Goal: Consume media (video, audio): Consume media (video, audio)

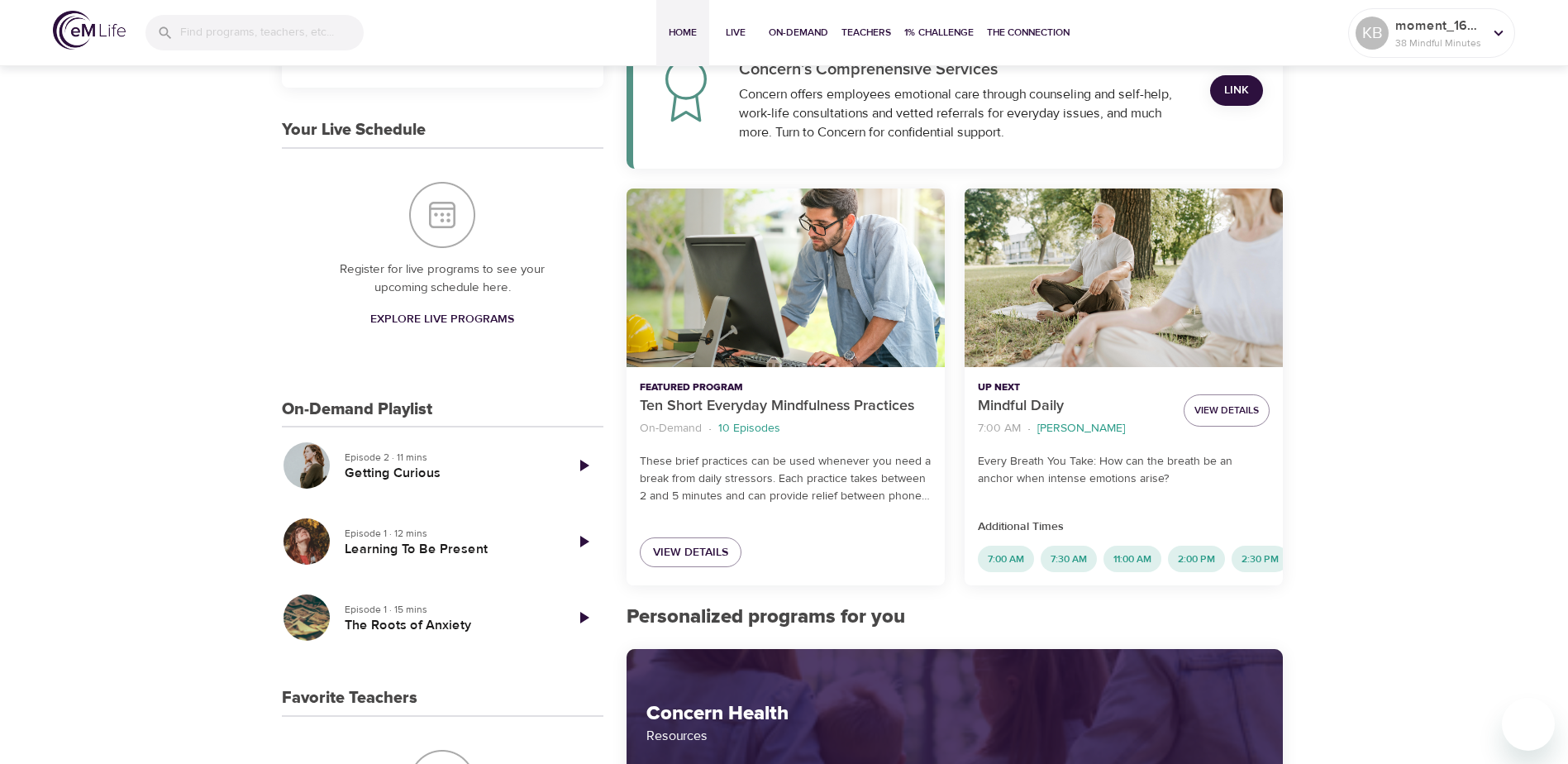
scroll to position [413, 0]
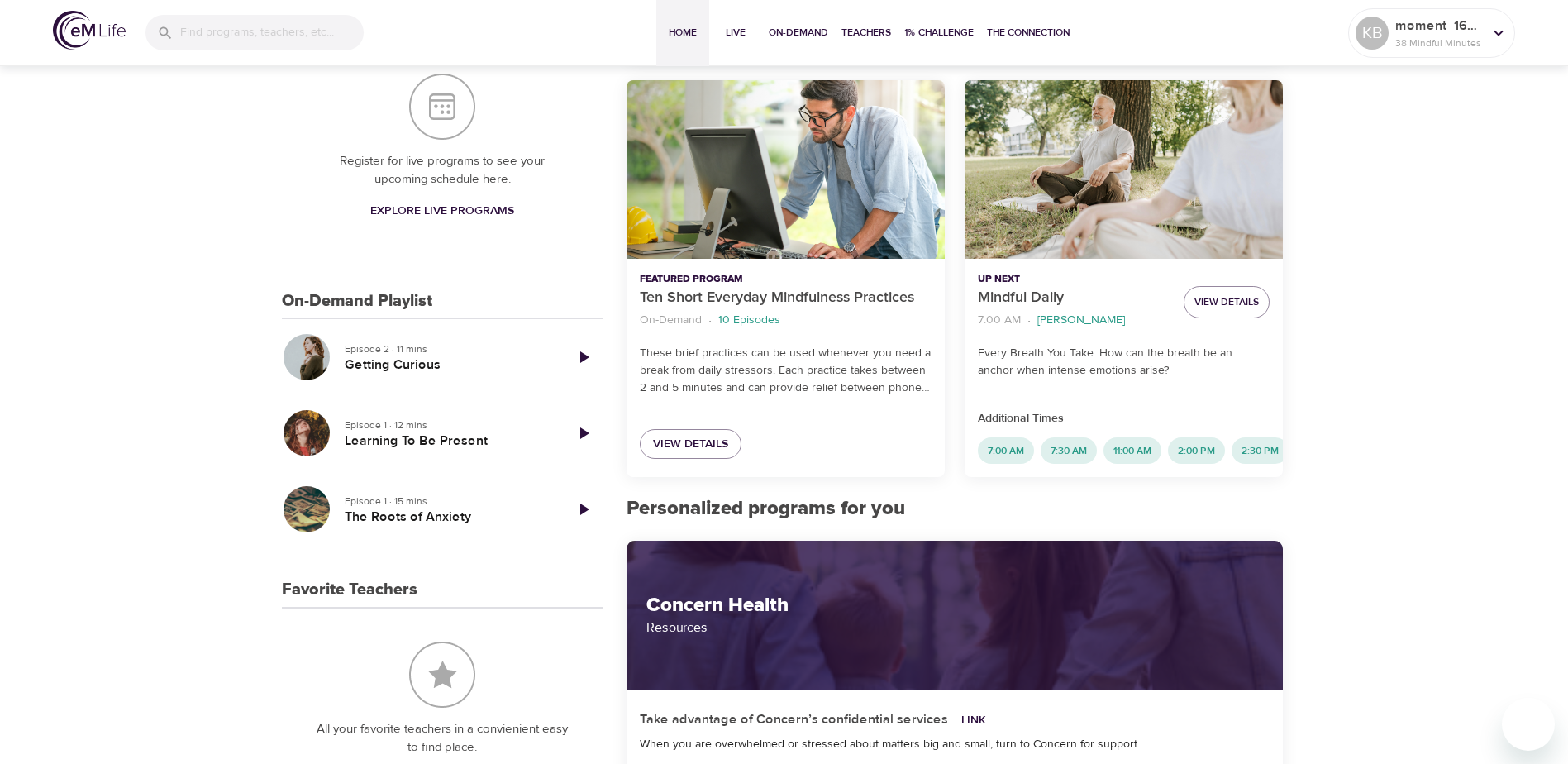
click at [427, 361] on h5 "Getting Curious" at bounding box center [447, 365] width 206 height 17
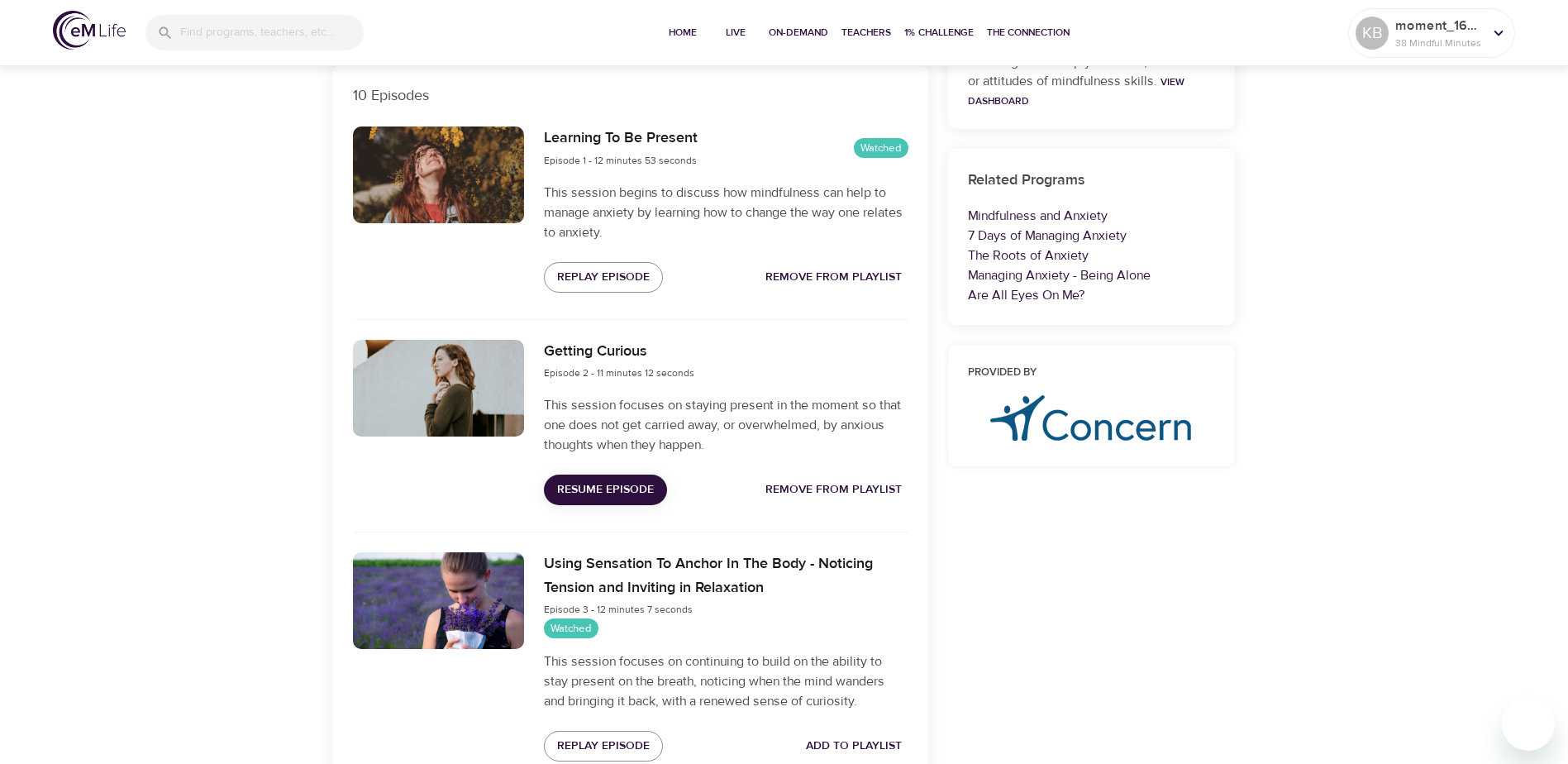
scroll to position [578, 0]
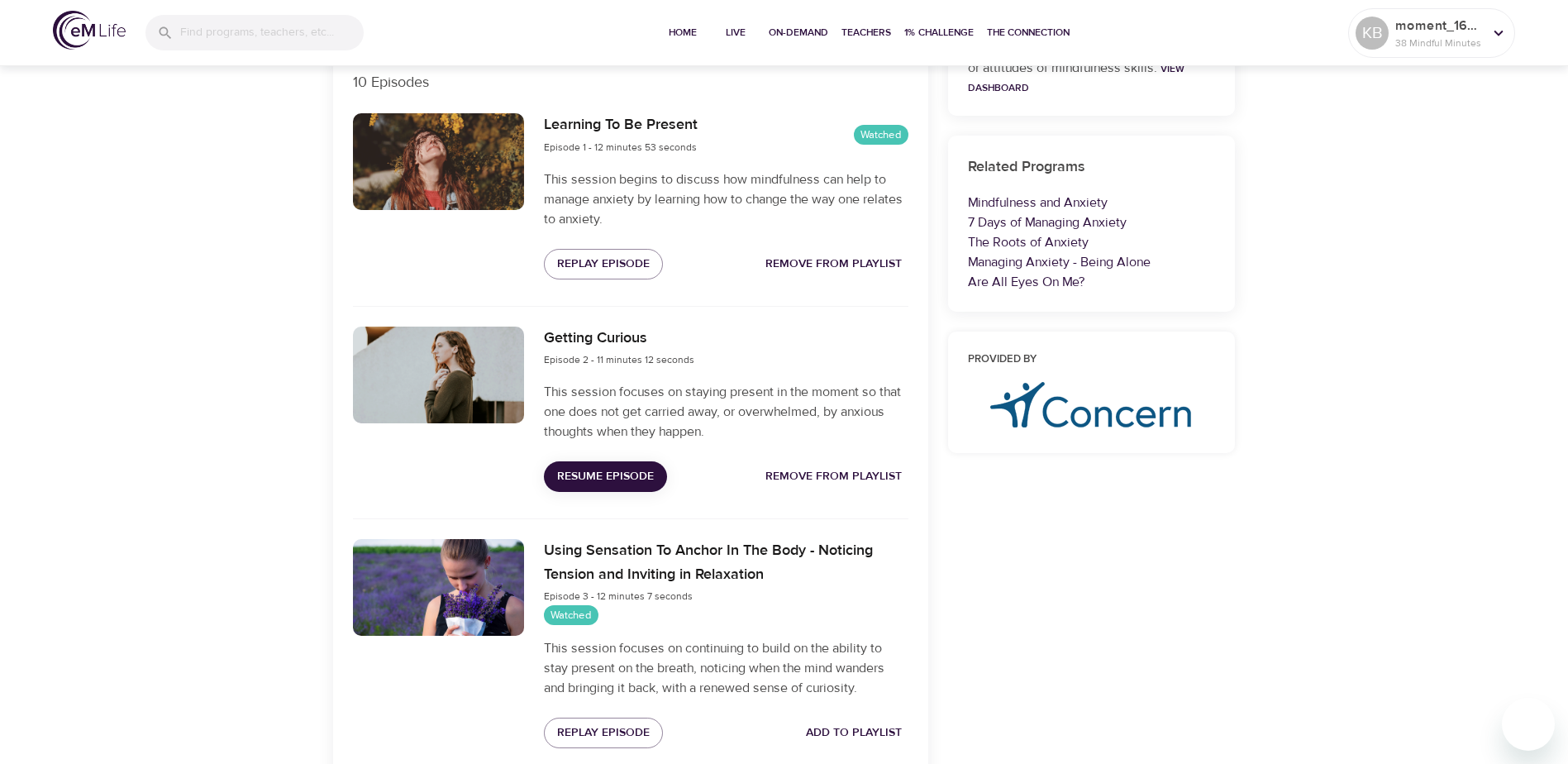
click at [583, 479] on span "Resume Episode" at bounding box center [605, 476] width 97 height 21
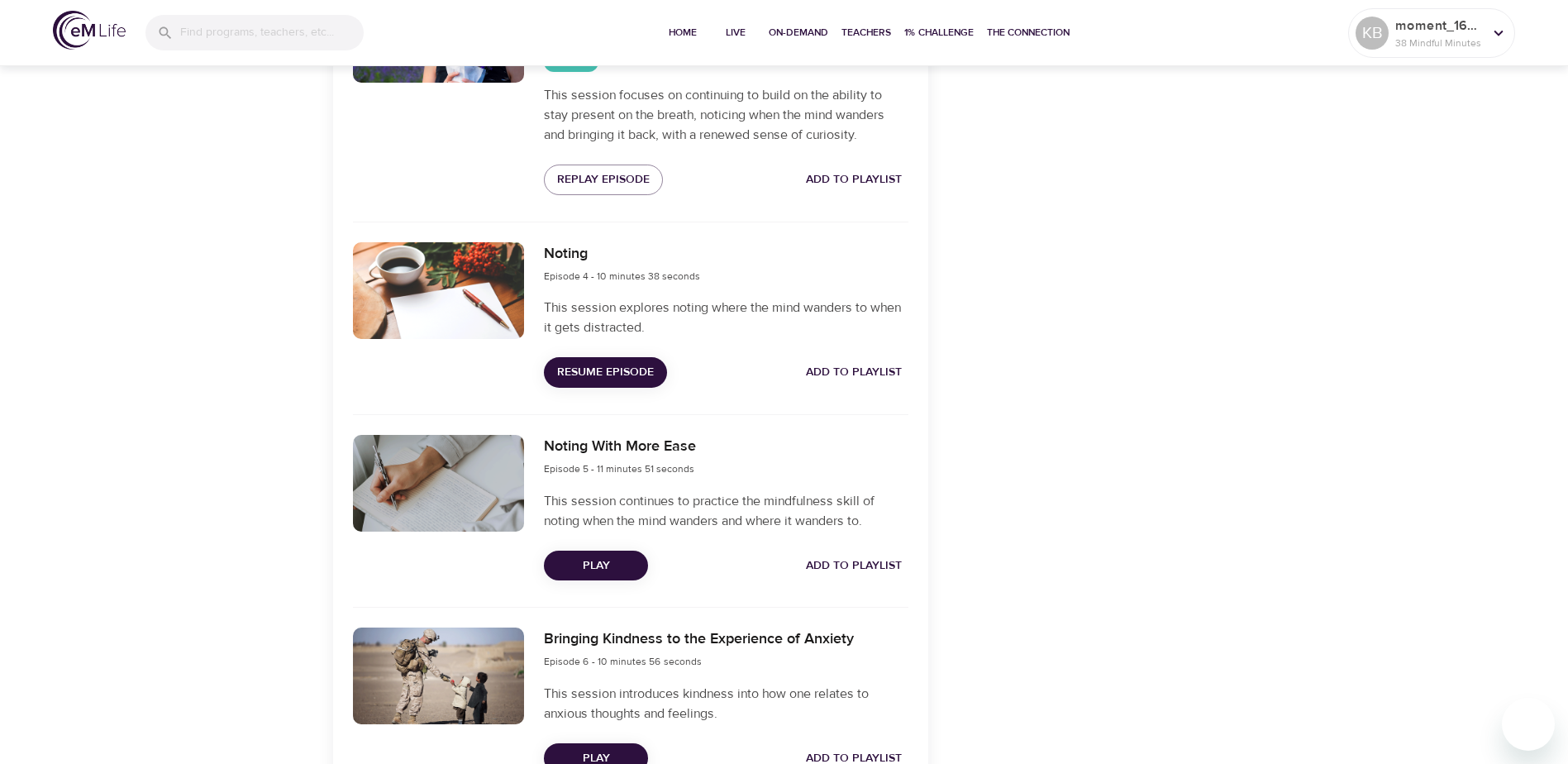
scroll to position [1157, 0]
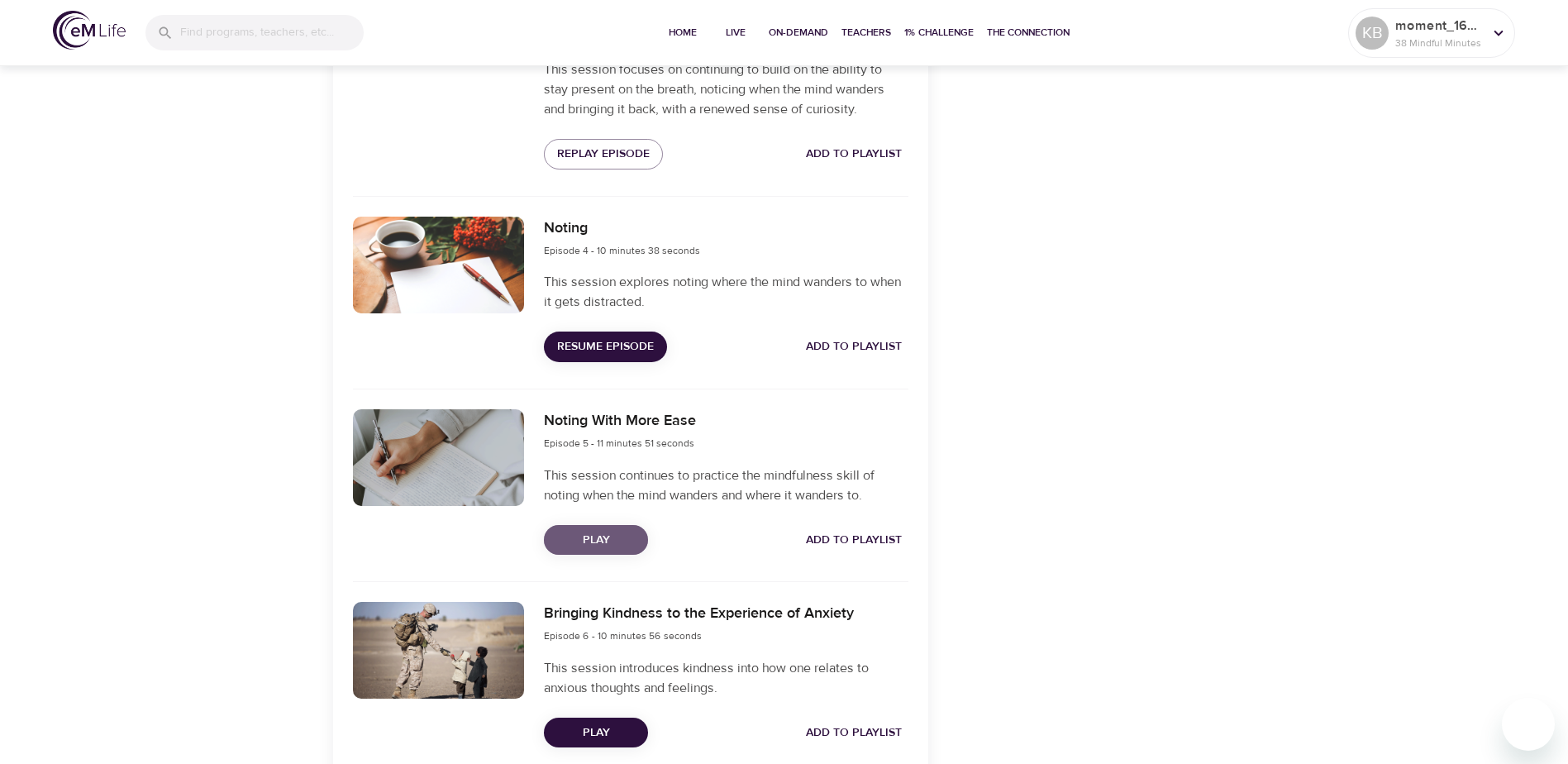
click at [626, 537] on span "Play" at bounding box center [596, 540] width 78 height 21
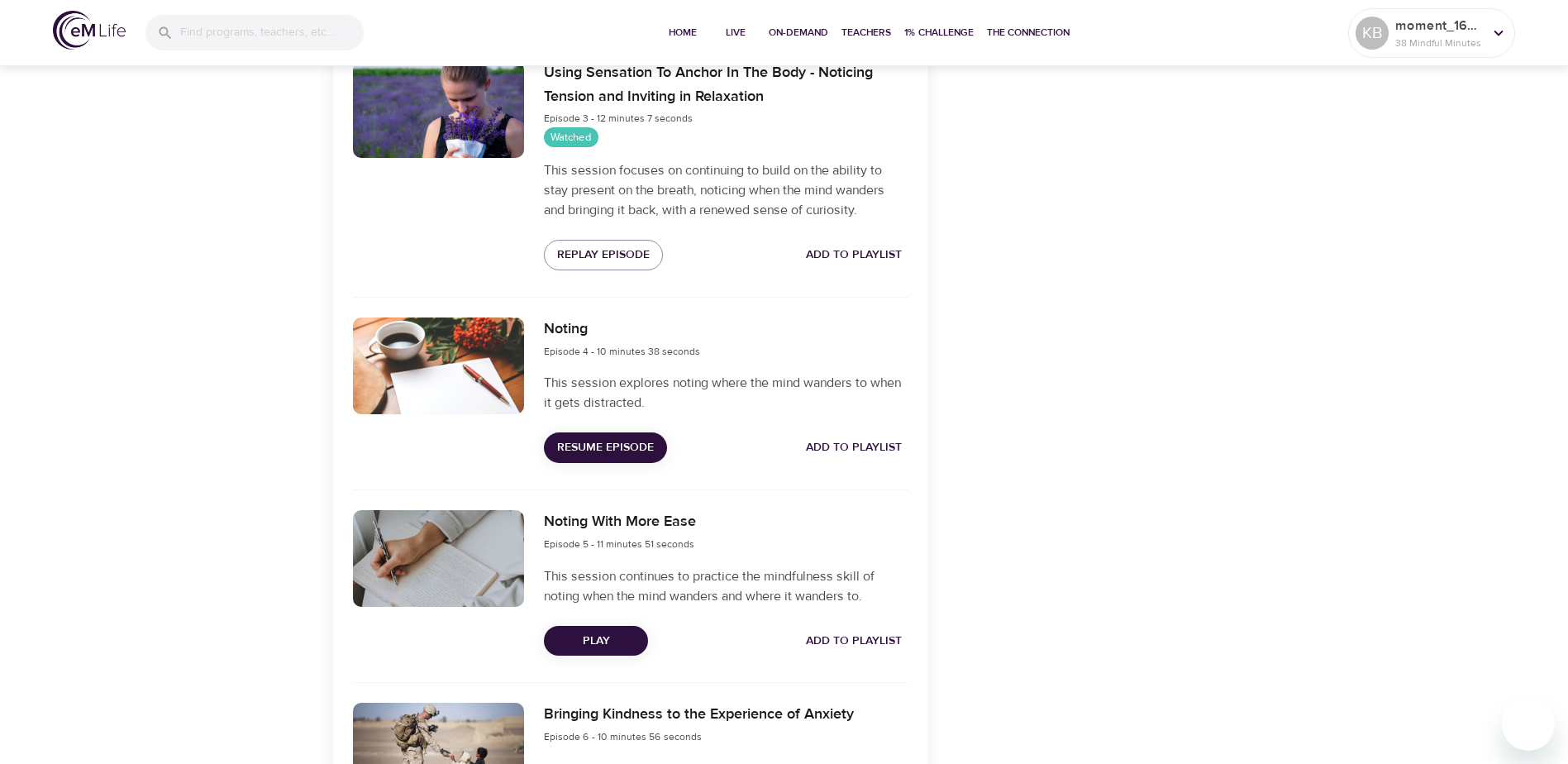
scroll to position [1184, 0]
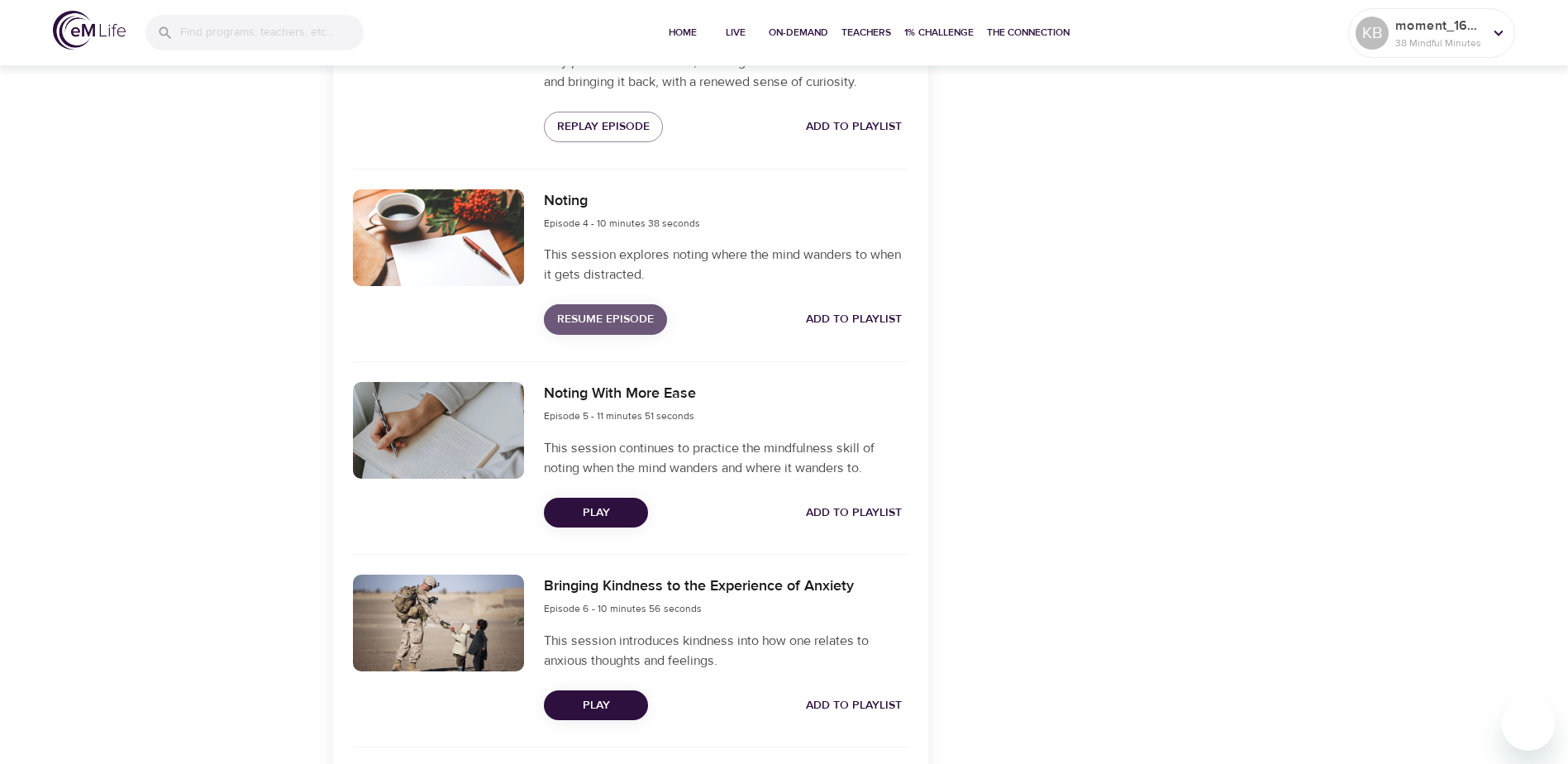
click at [624, 328] on span "Resume Episode" at bounding box center [605, 320] width 97 height 21
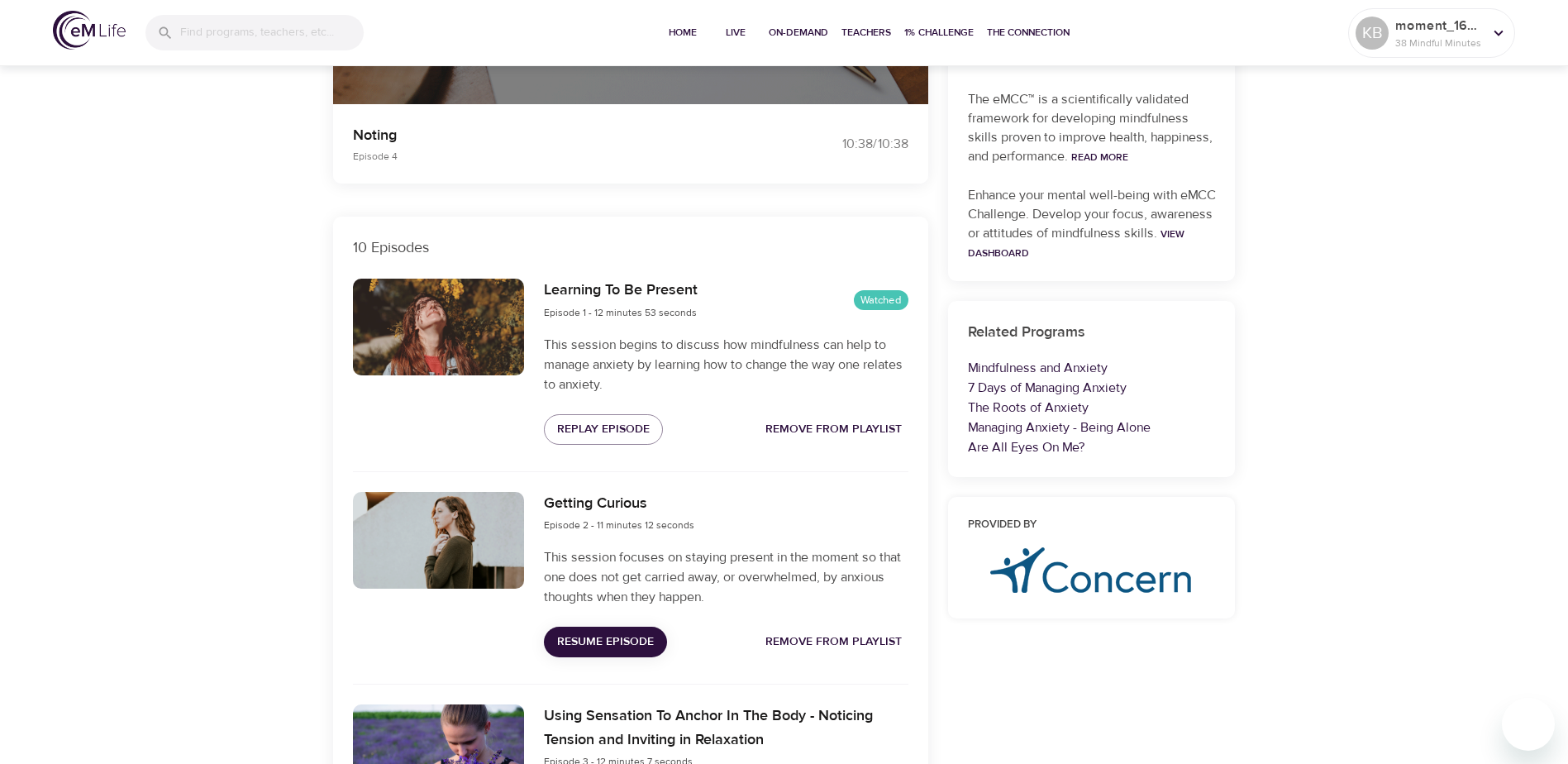
scroll to position [0, 0]
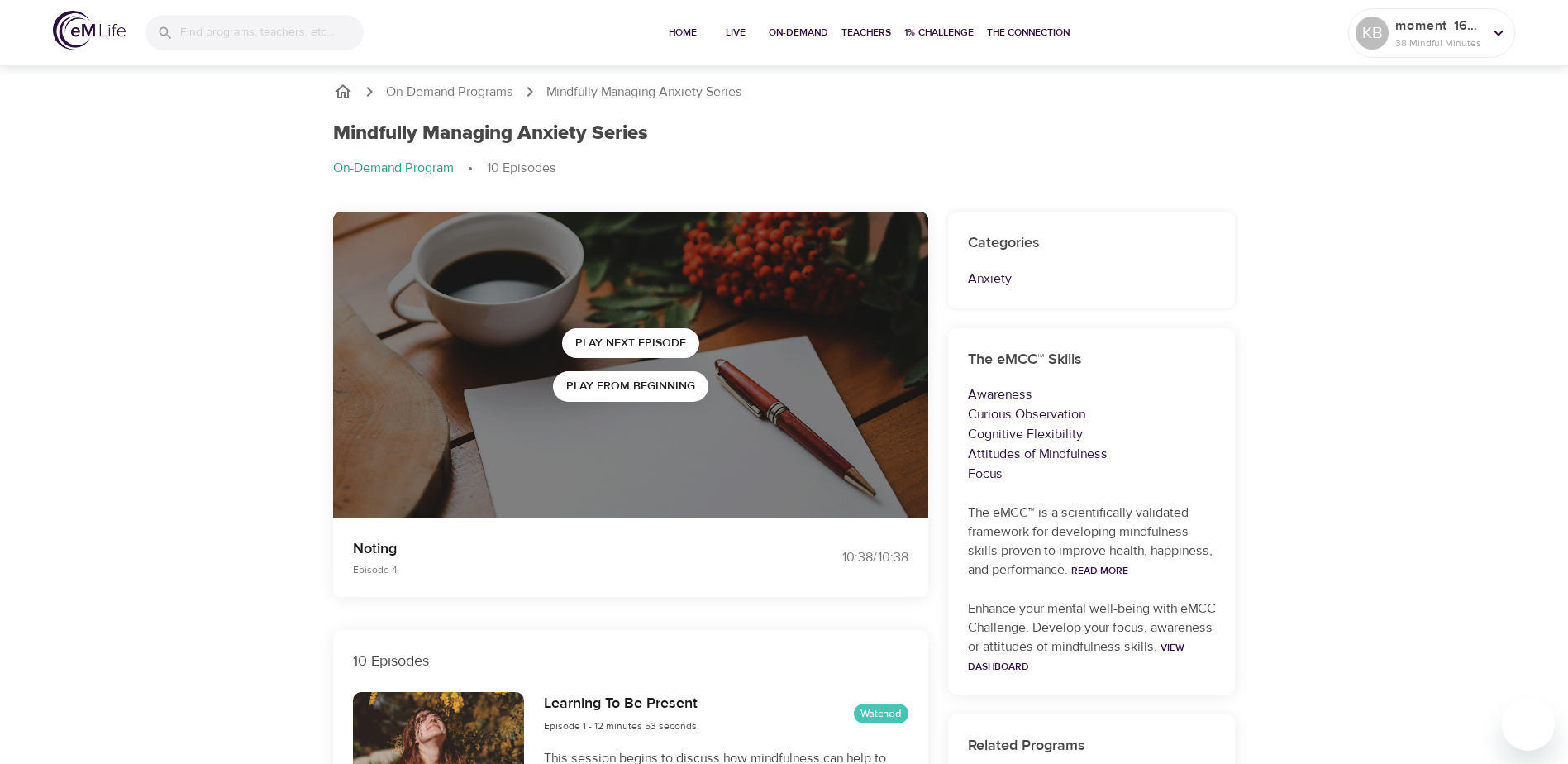
click at [347, 97] on icon "breadcrumb" at bounding box center [343, 91] width 17 height 14
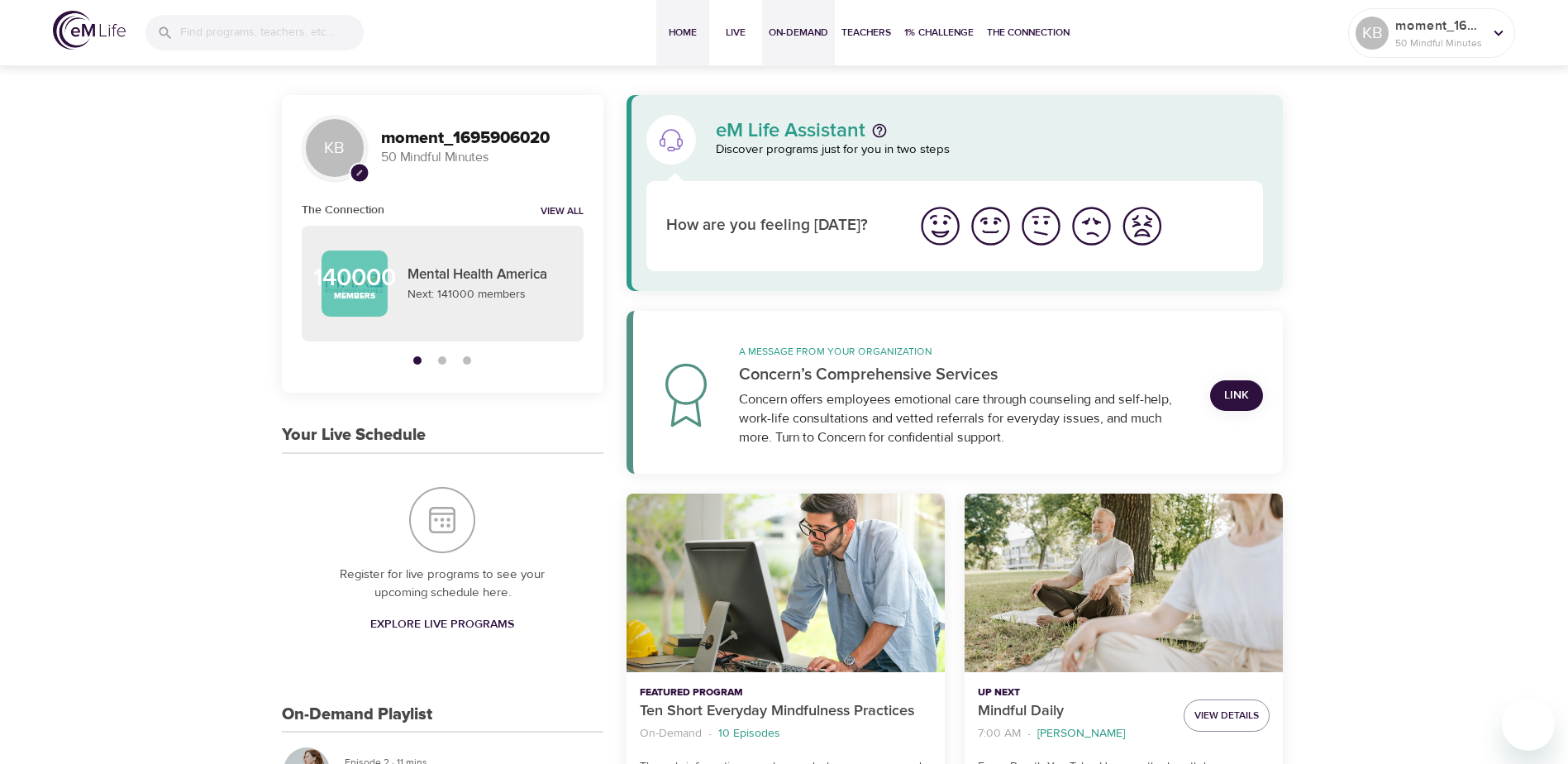
click at [819, 50] on button "On-Demand" at bounding box center [798, 33] width 73 height 66
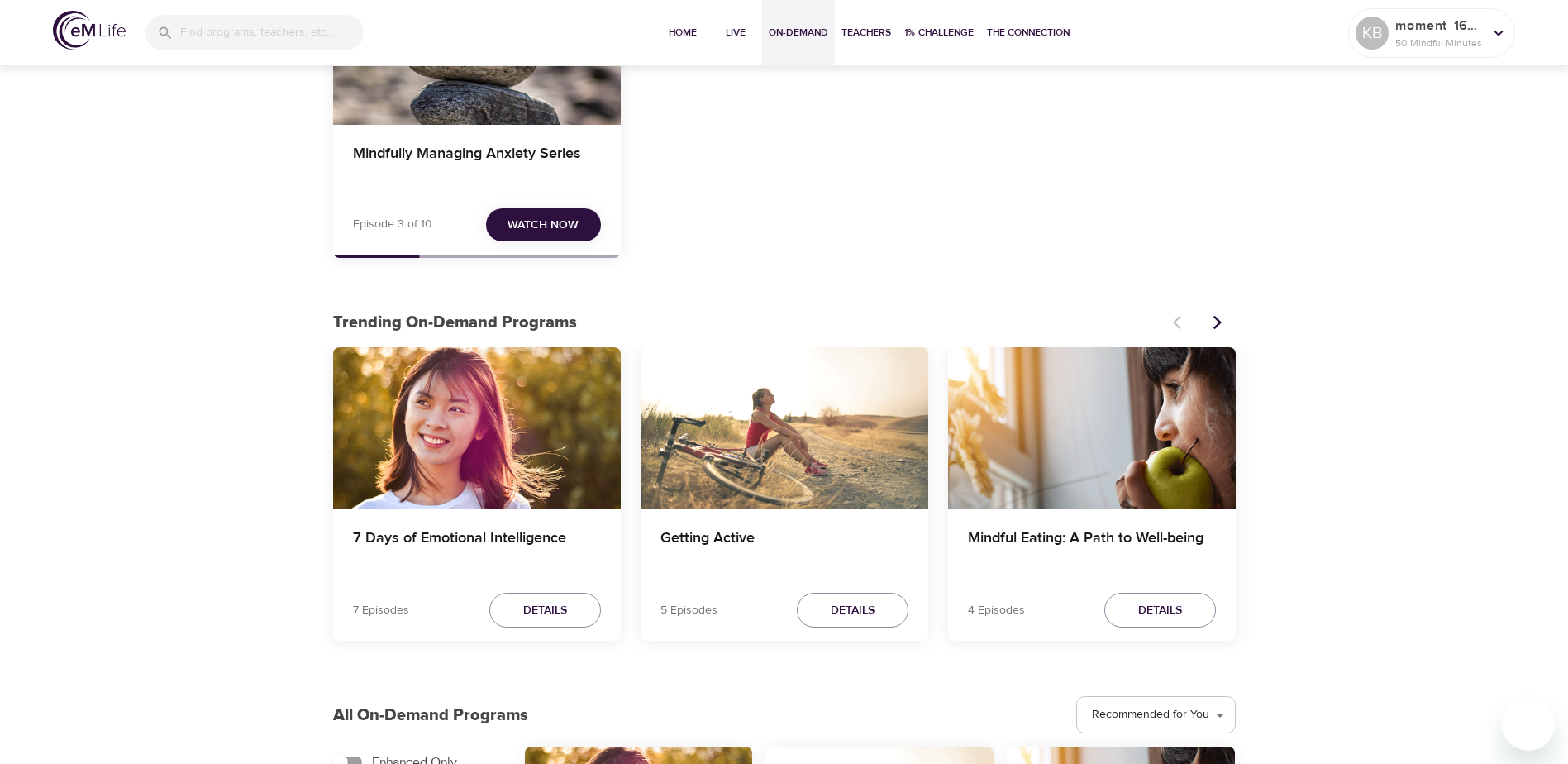
scroll to position [248, 0]
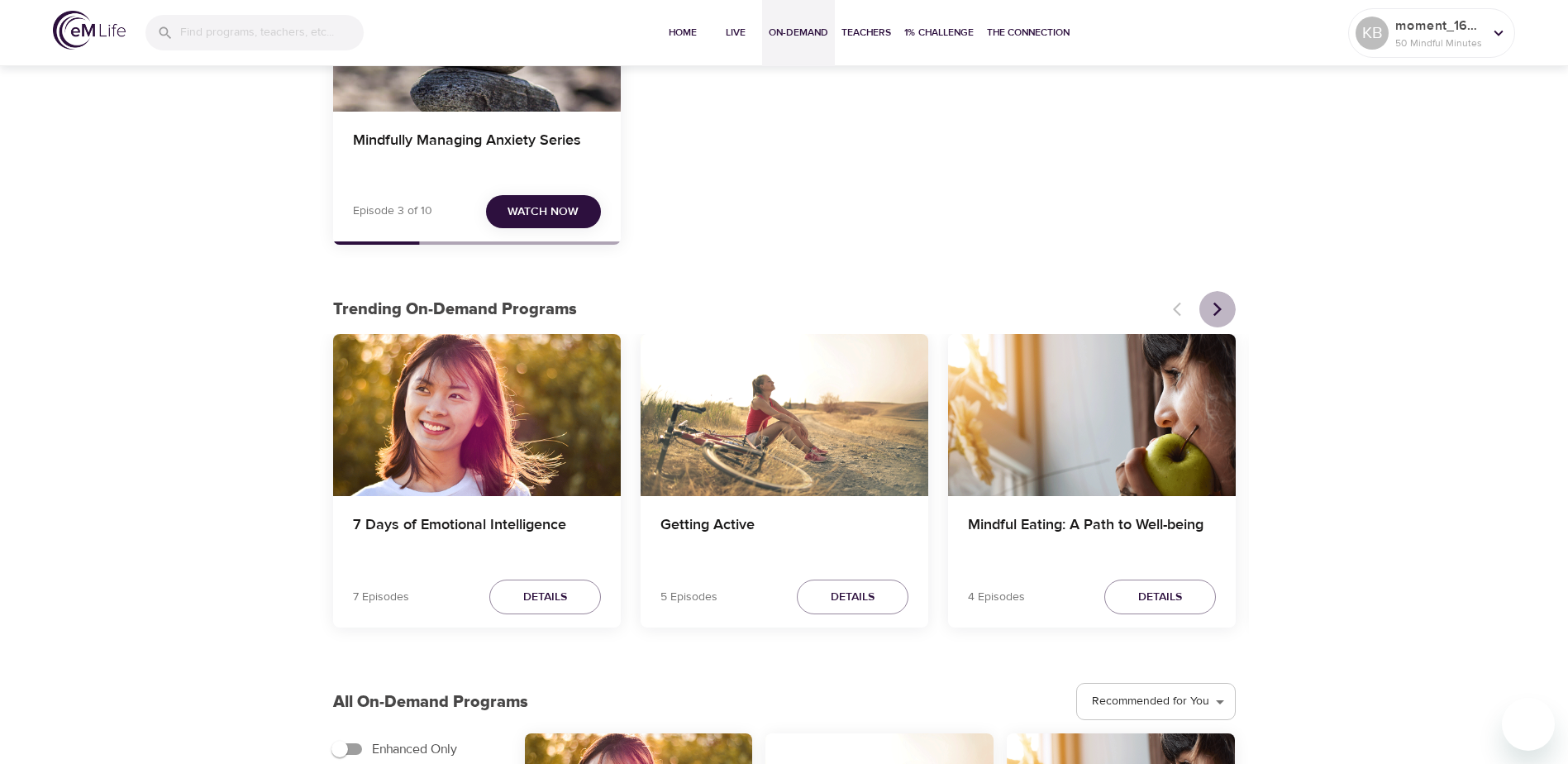
click at [1220, 313] on icon "Next items" at bounding box center [1217, 309] width 17 height 17
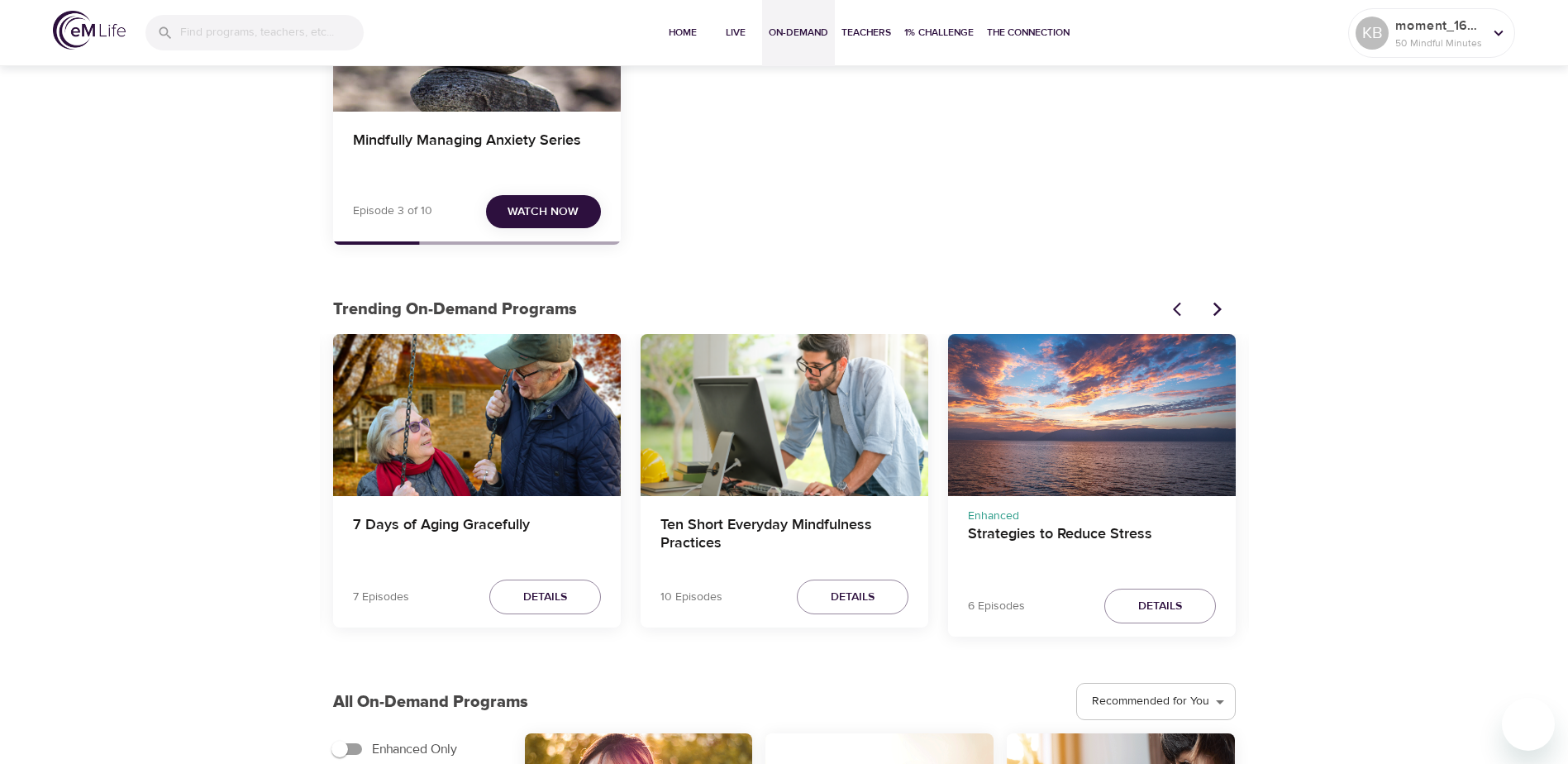
click at [1220, 313] on icon "Next items" at bounding box center [1217, 309] width 17 height 17
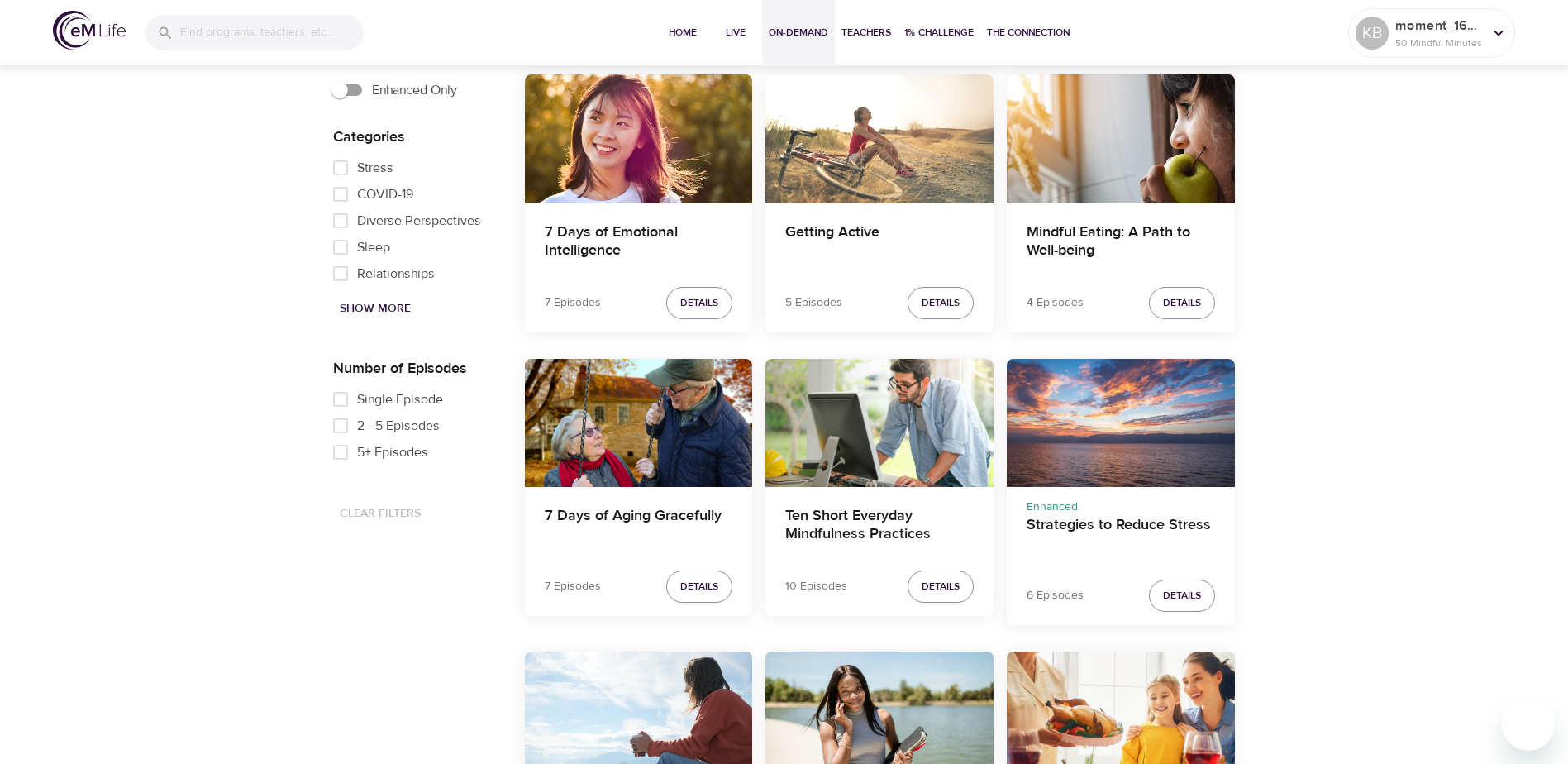
scroll to position [909, 0]
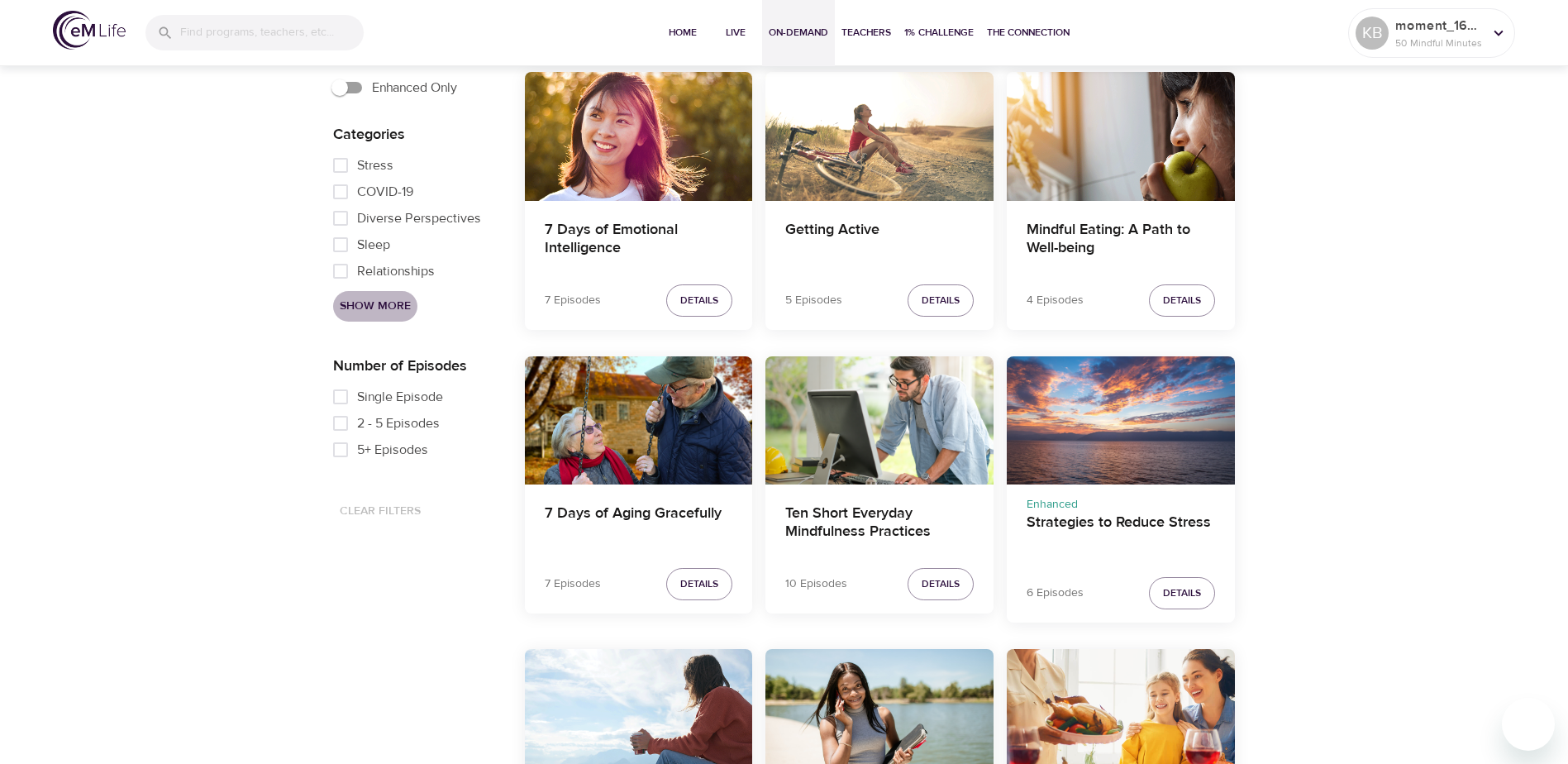
click at [390, 308] on span "Show More" at bounding box center [375, 306] width 71 height 21
click at [344, 224] on input "Depression" at bounding box center [340, 222] width 33 height 26
checkbox input "true"
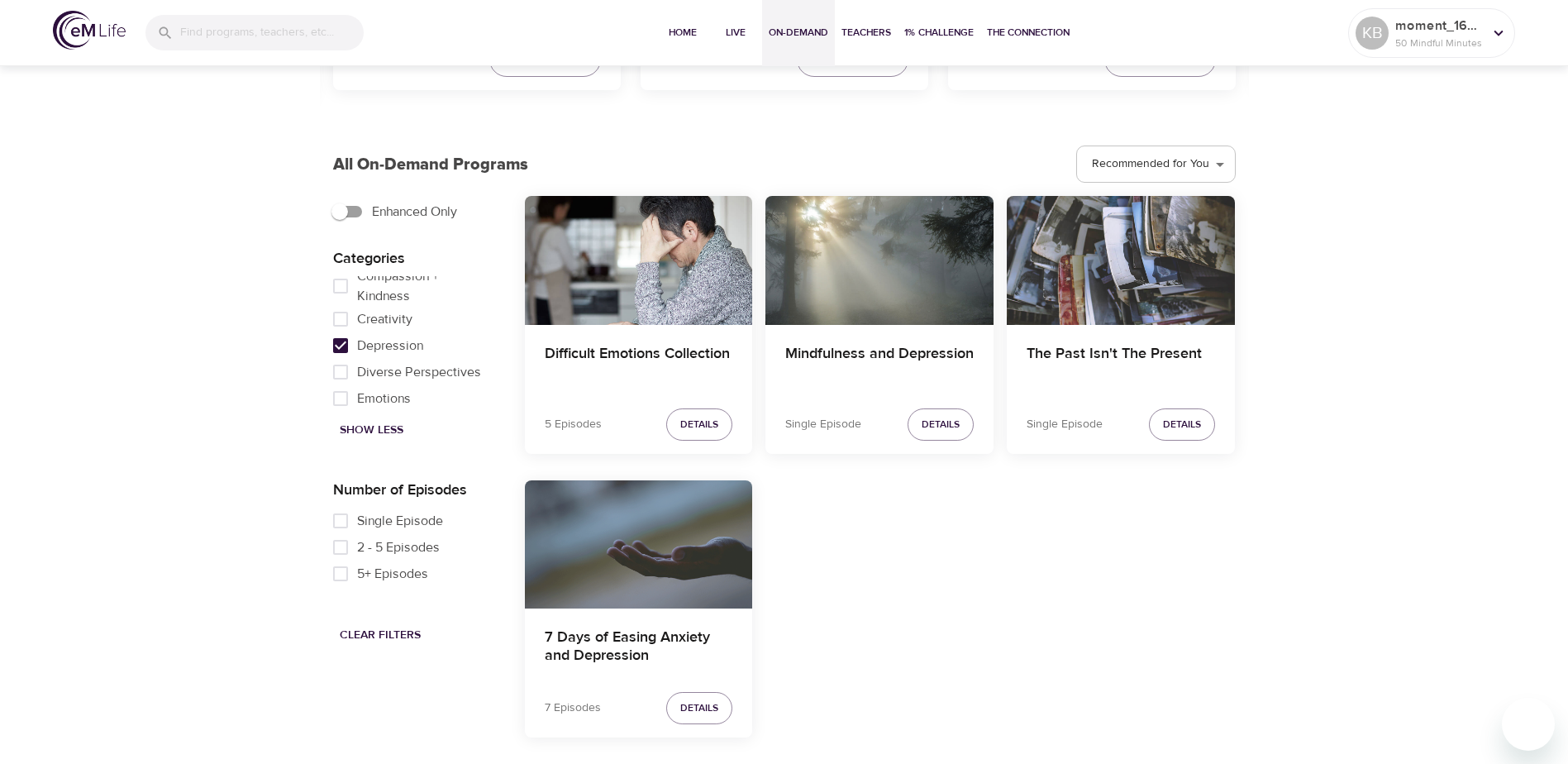
scroll to position [785, 0]
click at [720, 707] on button "Details" at bounding box center [699, 708] width 66 height 32
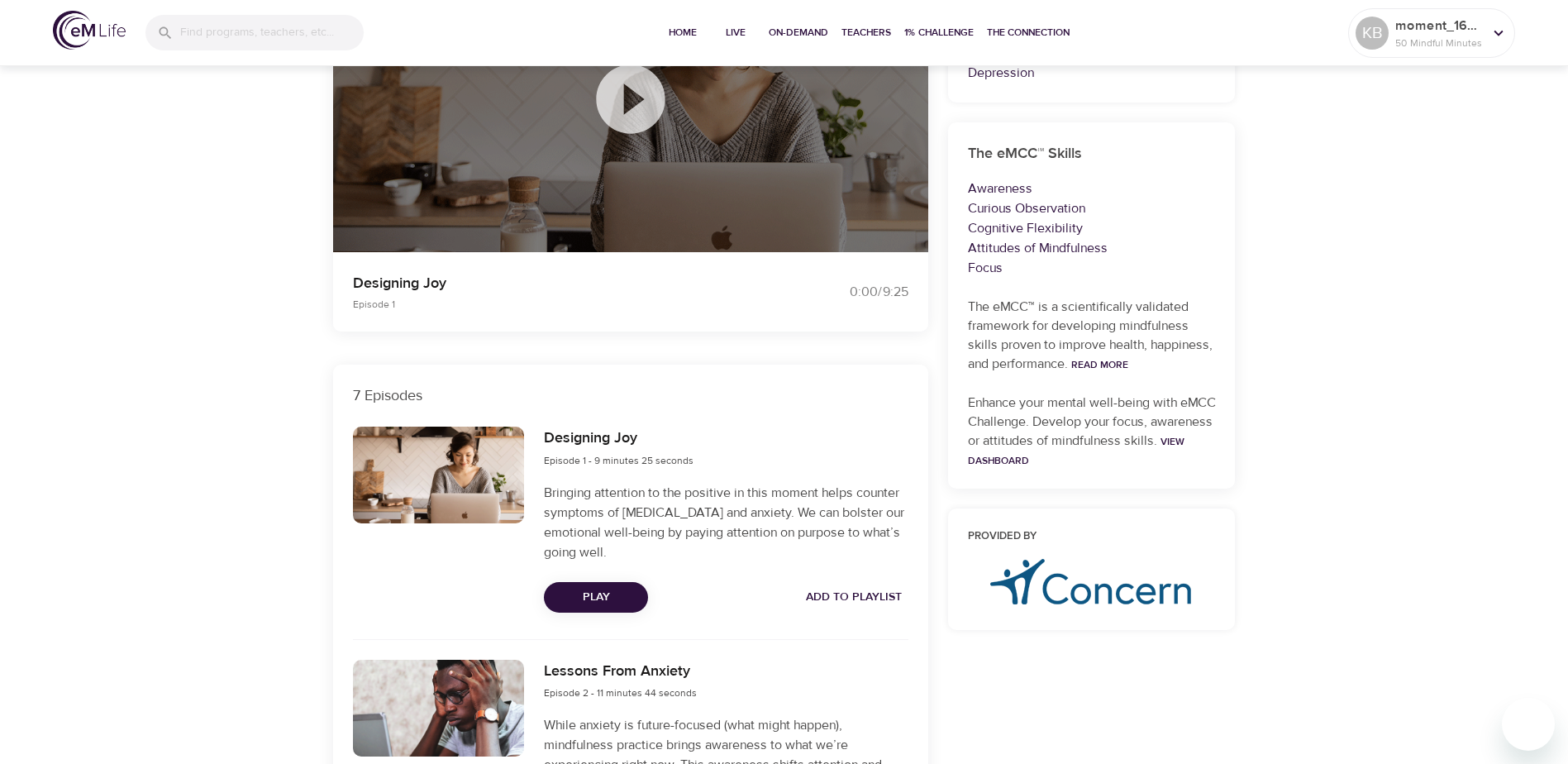
scroll to position [331, 0]
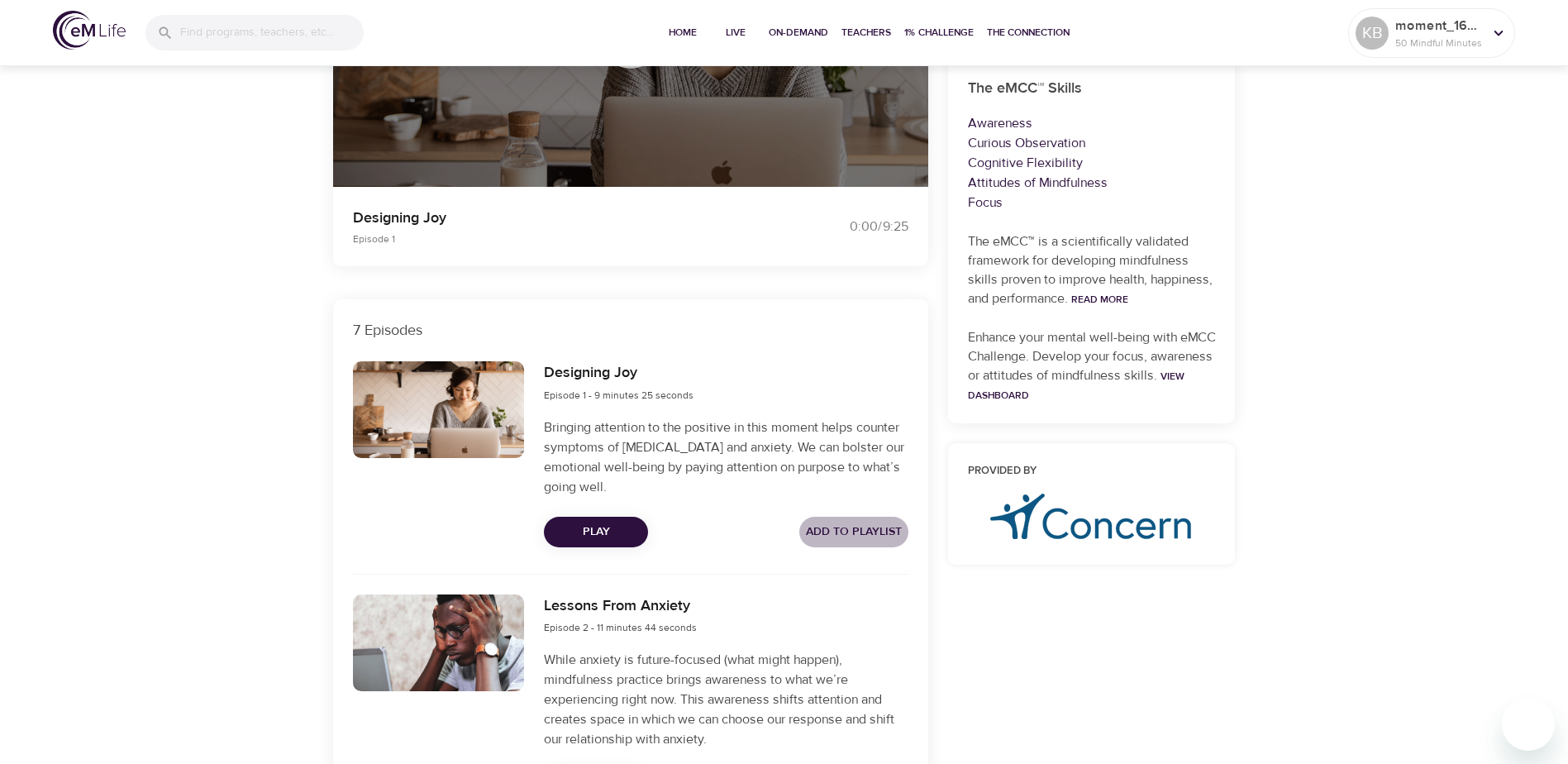
click at [837, 530] on span "Add to Playlist" at bounding box center [854, 531] width 96 height 21
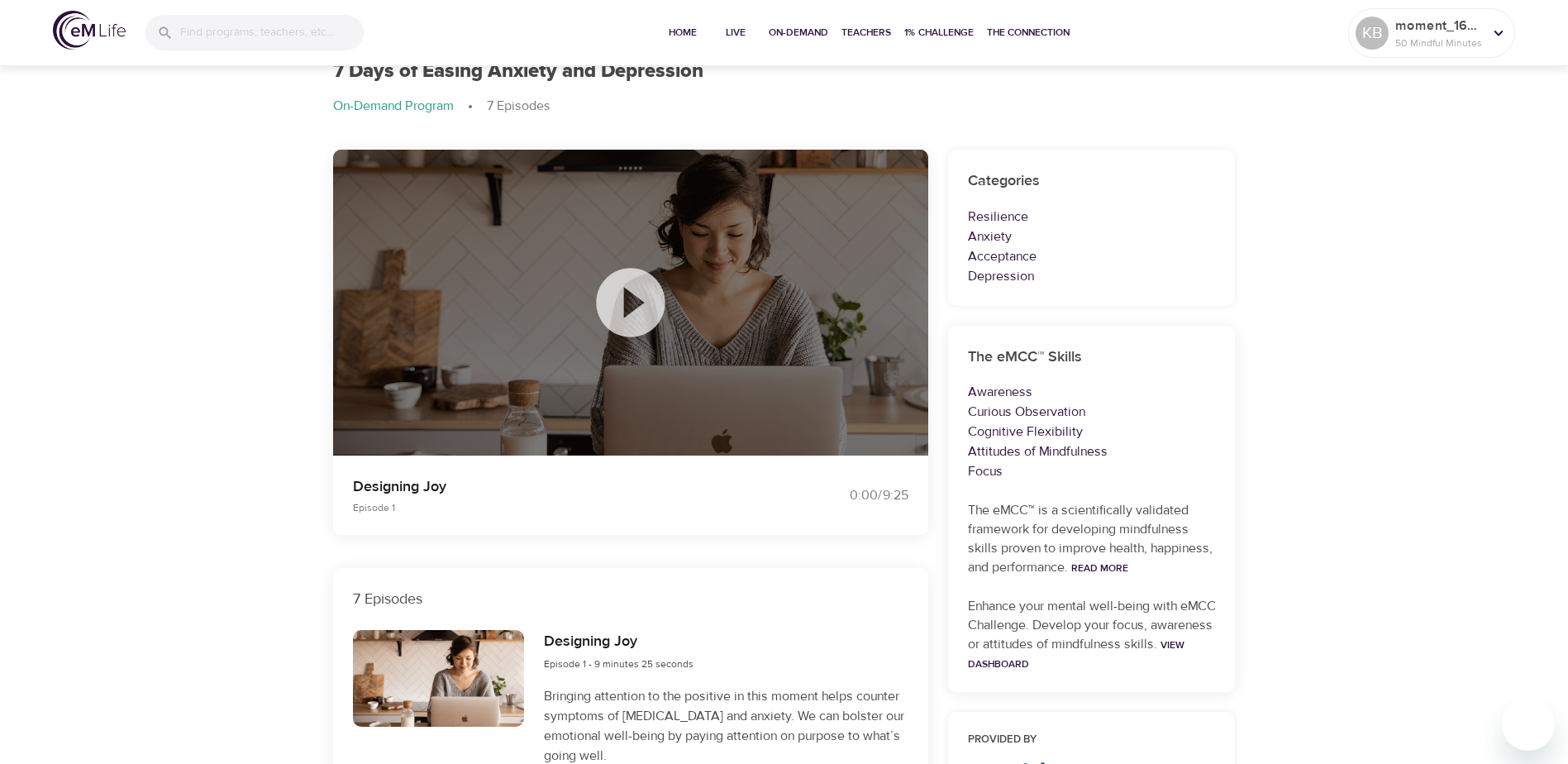
scroll to position [0, 0]
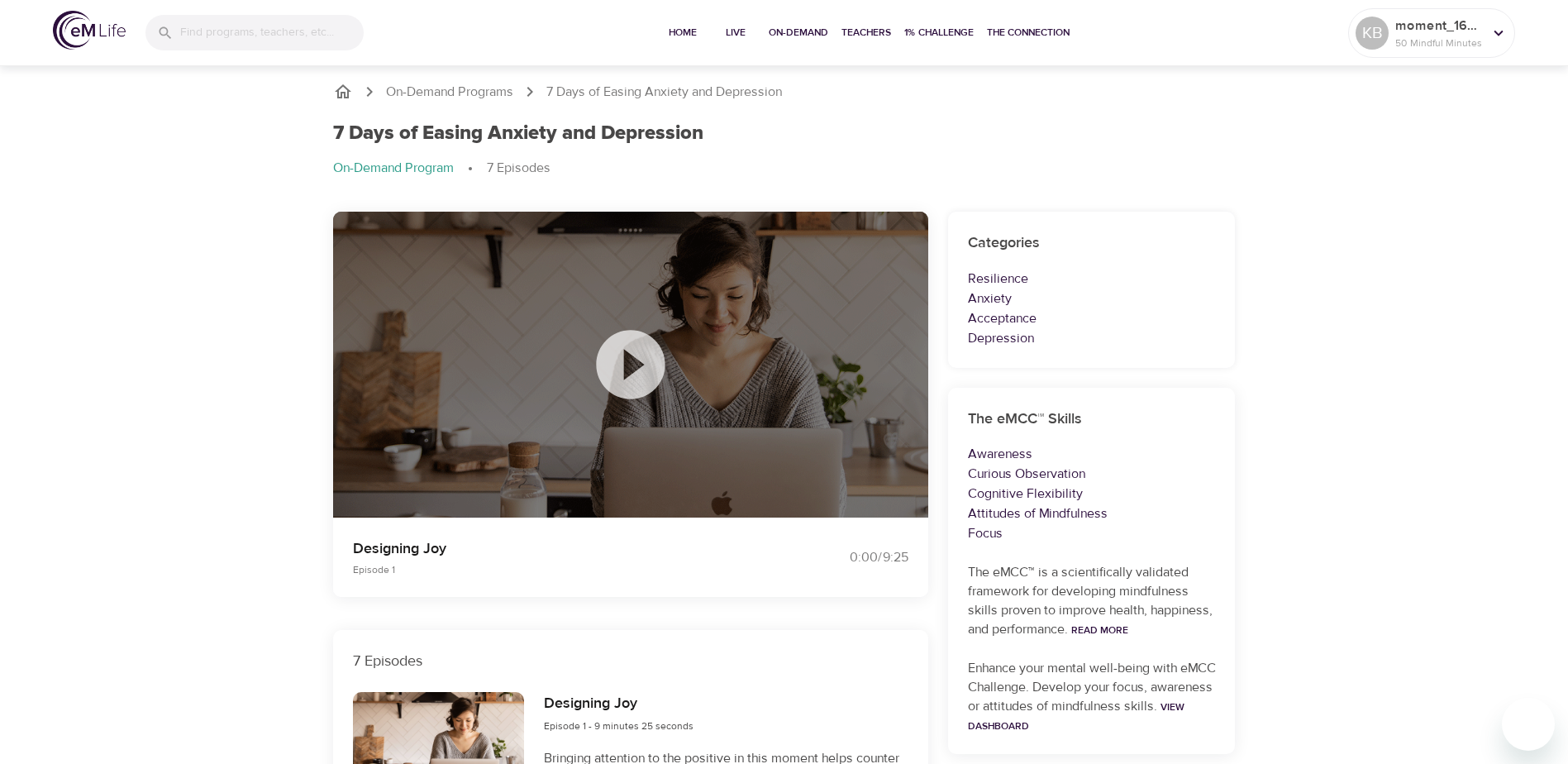
click at [346, 88] on icon "breadcrumb" at bounding box center [343, 91] width 17 height 14
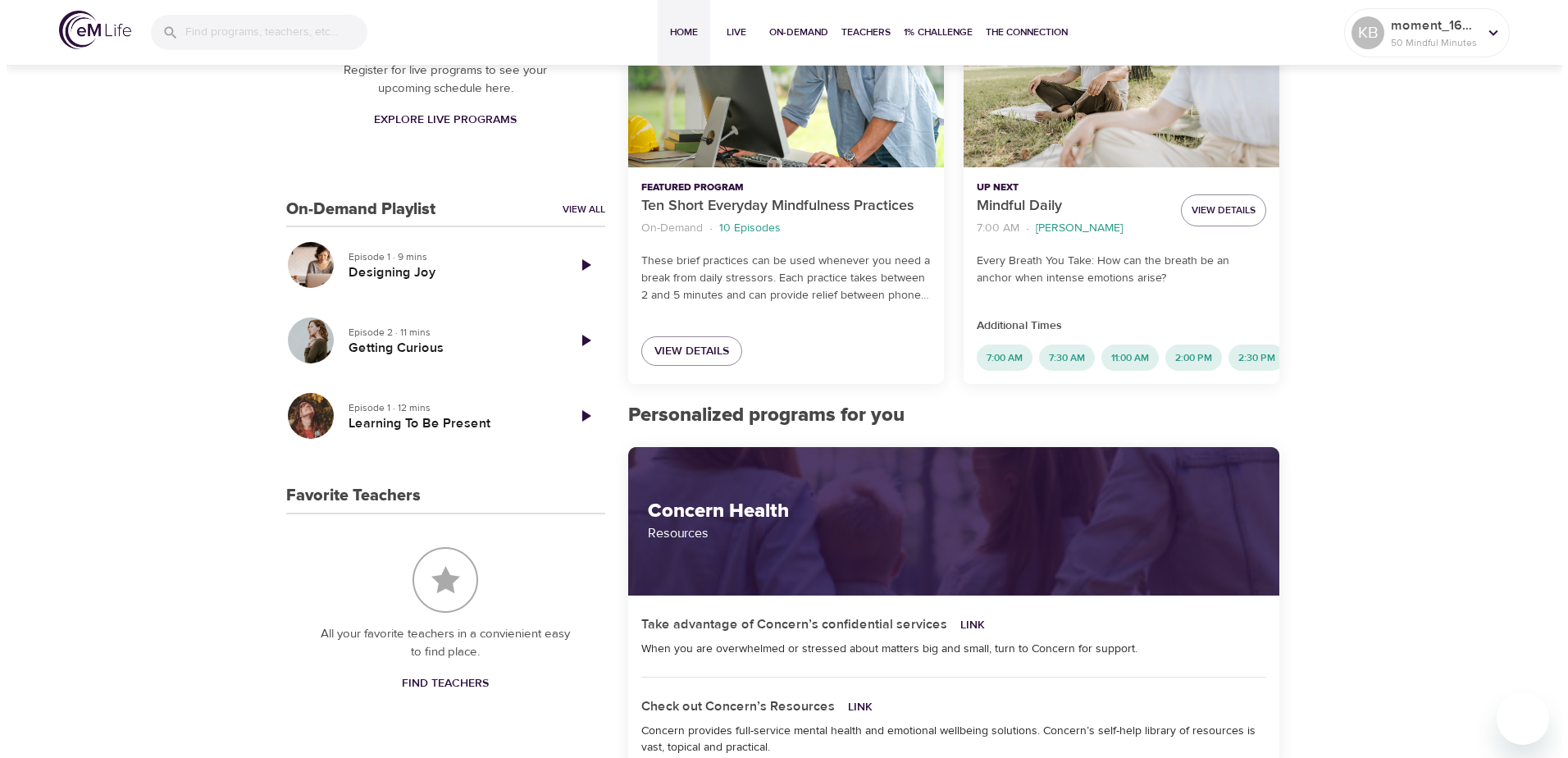
scroll to position [492, 0]
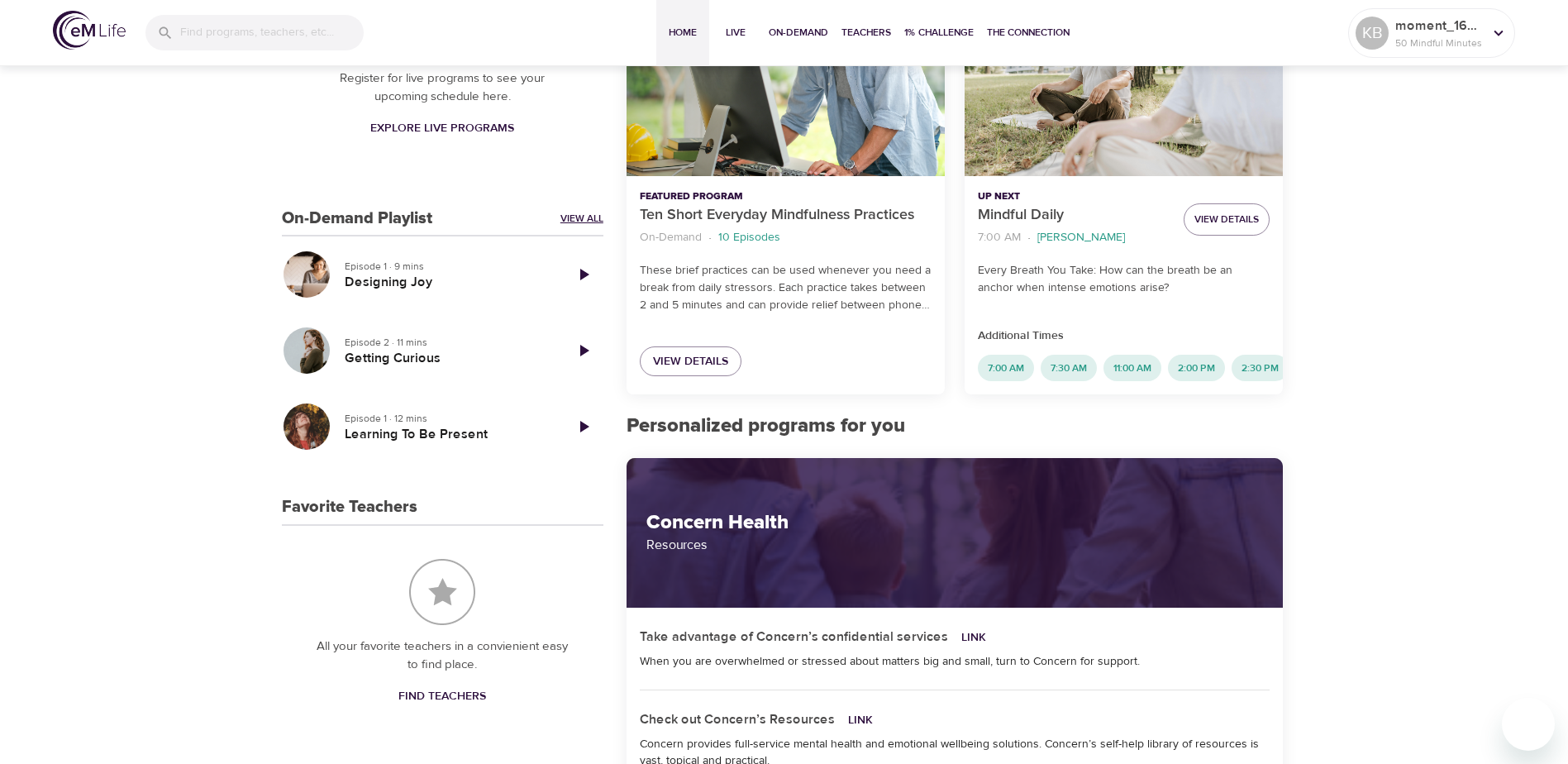
drag, startPoint x: 395, startPoint y: 359, endPoint x: 592, endPoint y: 219, distance: 241.7
click at [592, 219] on link "View All" at bounding box center [581, 219] width 43 height 14
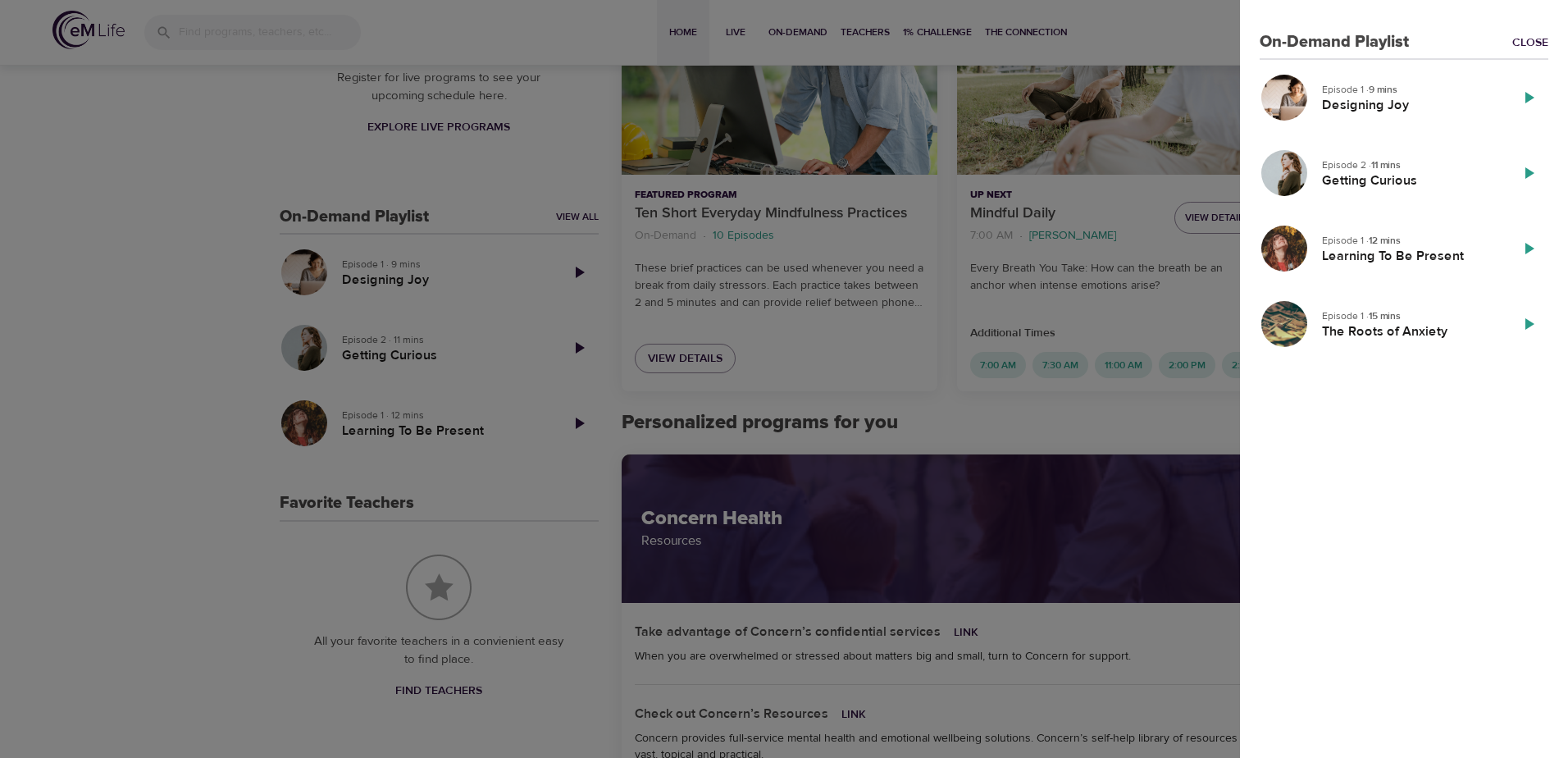
drag, startPoint x: 1295, startPoint y: 170, endPoint x: 1349, endPoint y: 169, distance: 54.0
drag, startPoint x: 1349, startPoint y: 169, endPoint x: 1281, endPoint y: 409, distance: 249.4
click at [1281, 409] on div "On-Demand Playlist Close Episode 1 · 9 mins Designing Joy Episode 2 · 11 mins G…" at bounding box center [1403, 379] width 328 height 758
click at [1383, 337] on h5 "The Roots of Anxiety" at bounding box center [1408, 331] width 173 height 17
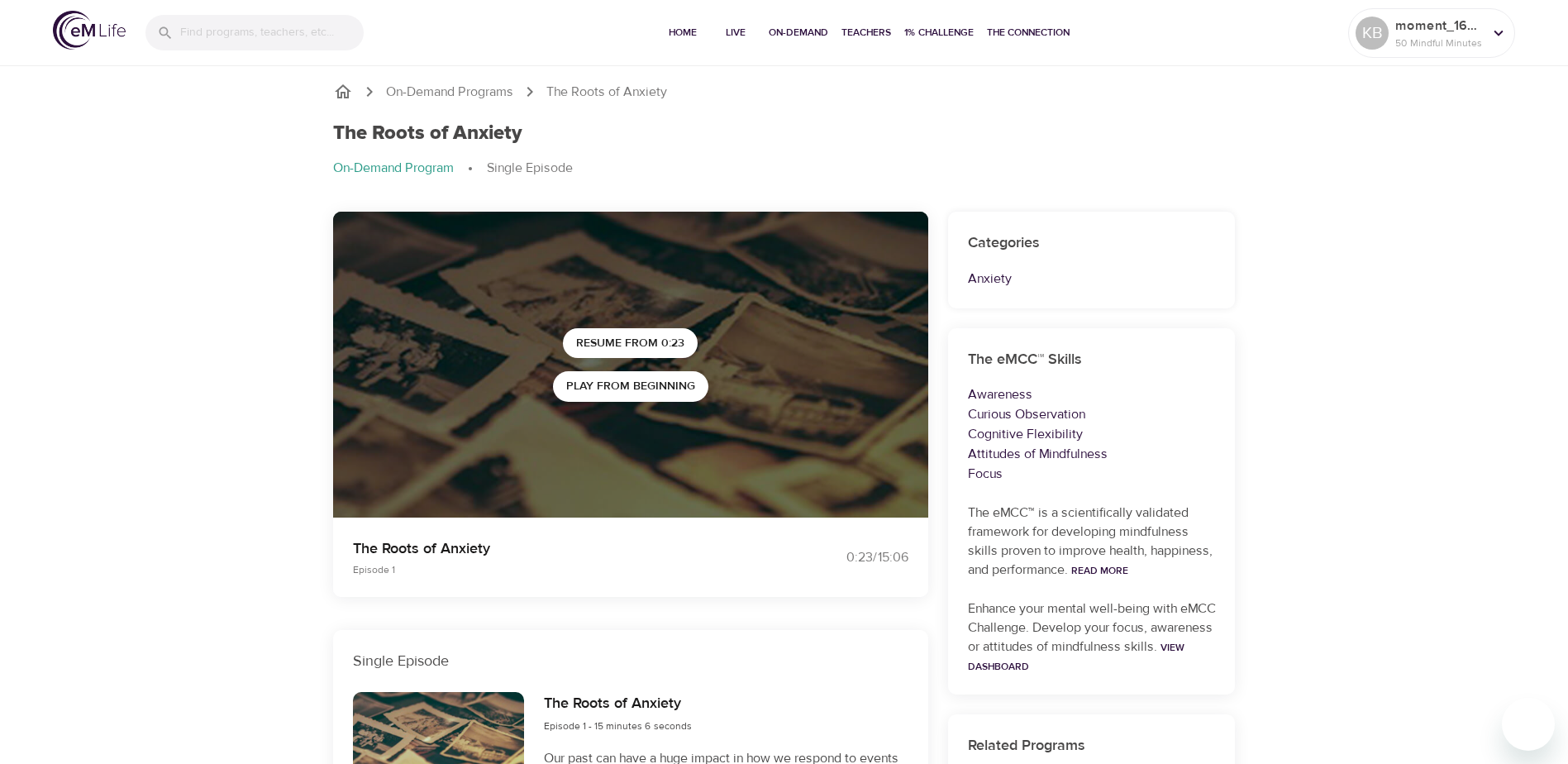
scroll to position [83, 0]
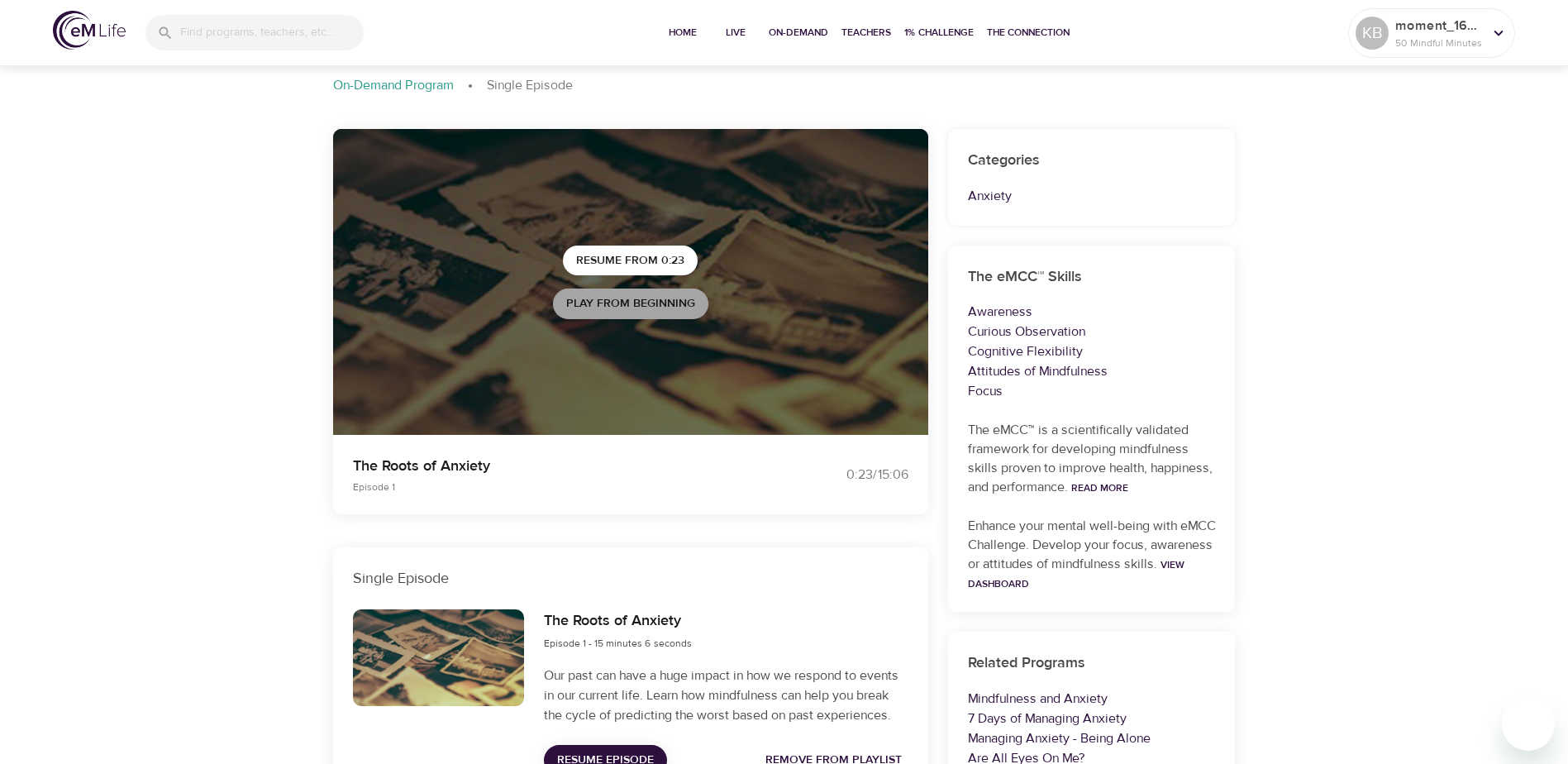
click at [621, 310] on span "Play from beginning" at bounding box center [630, 304] width 129 height 21
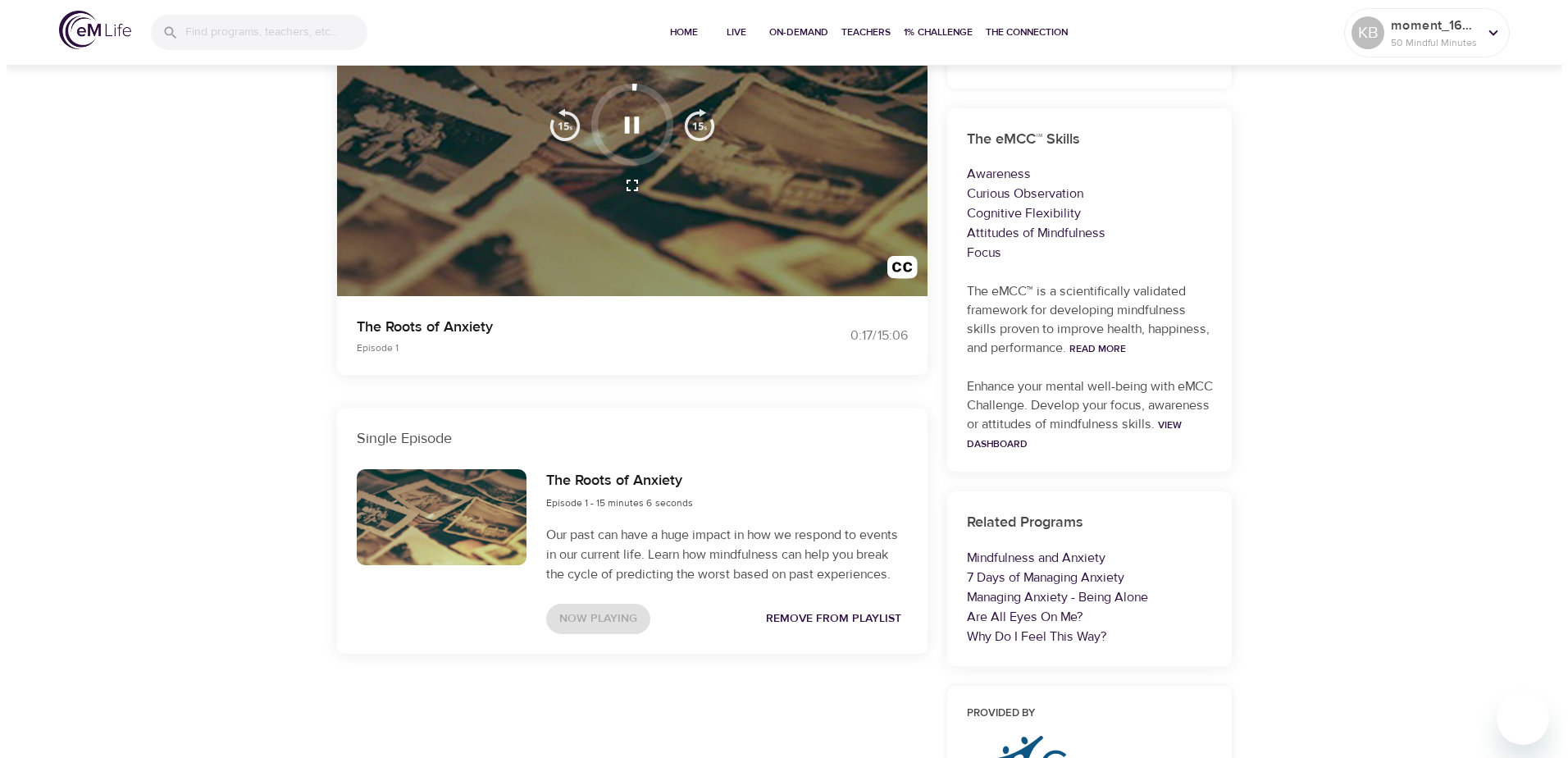
scroll to position [0, 0]
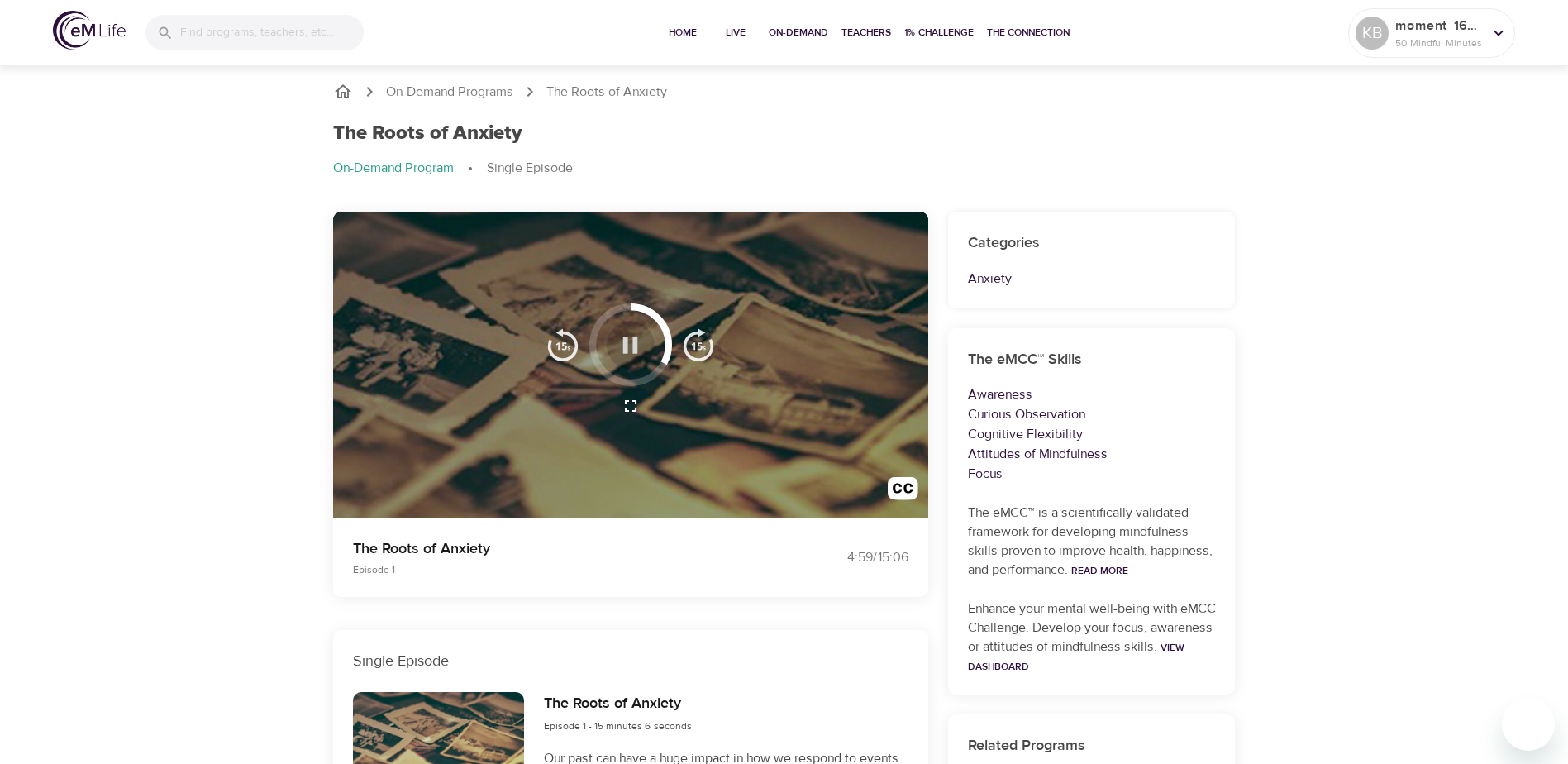
click at [630, 343] on icon "button" at bounding box center [630, 345] width 29 height 29
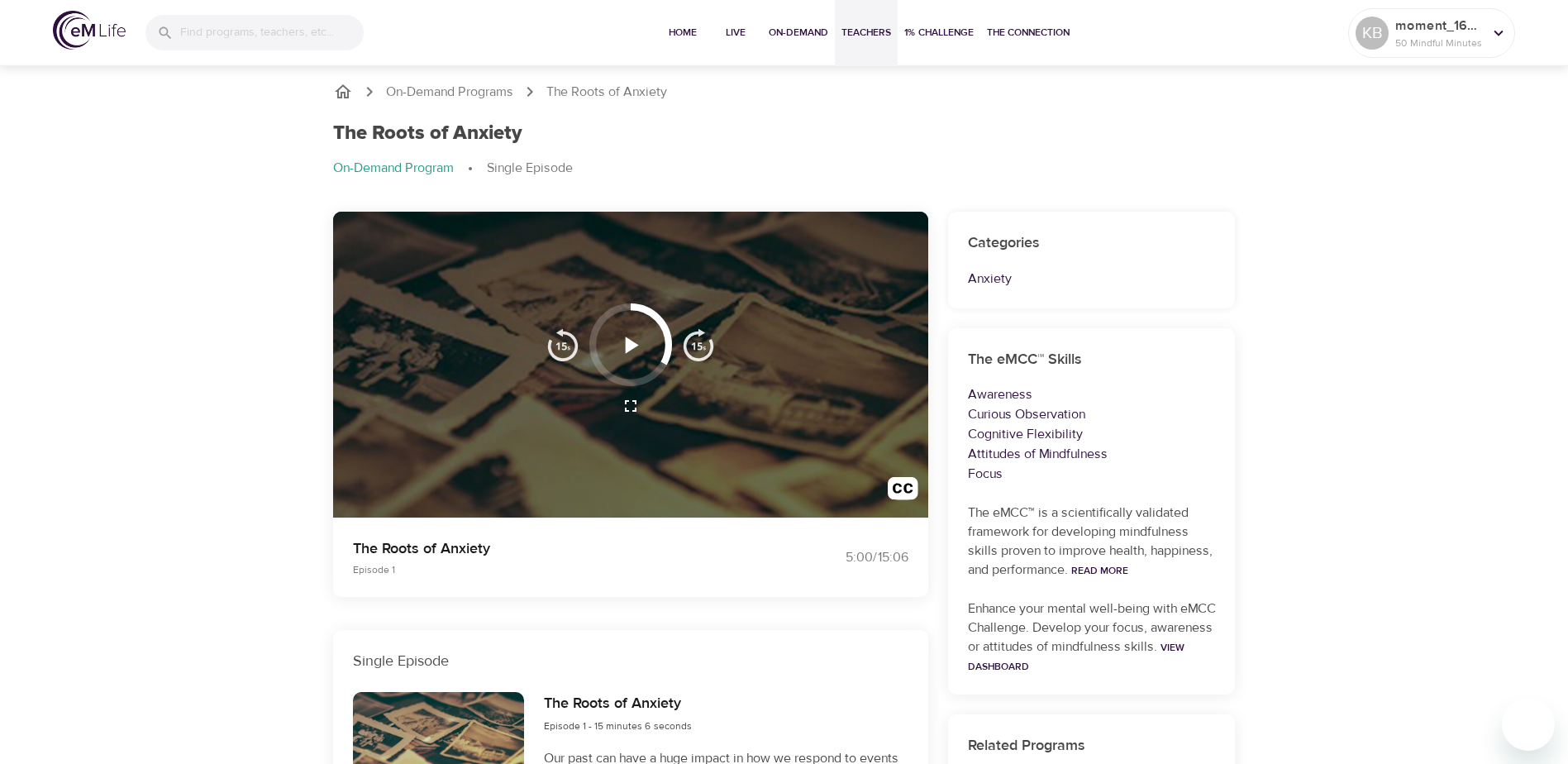
click at [850, 37] on span "Teachers" at bounding box center [867, 32] width 50 height 17
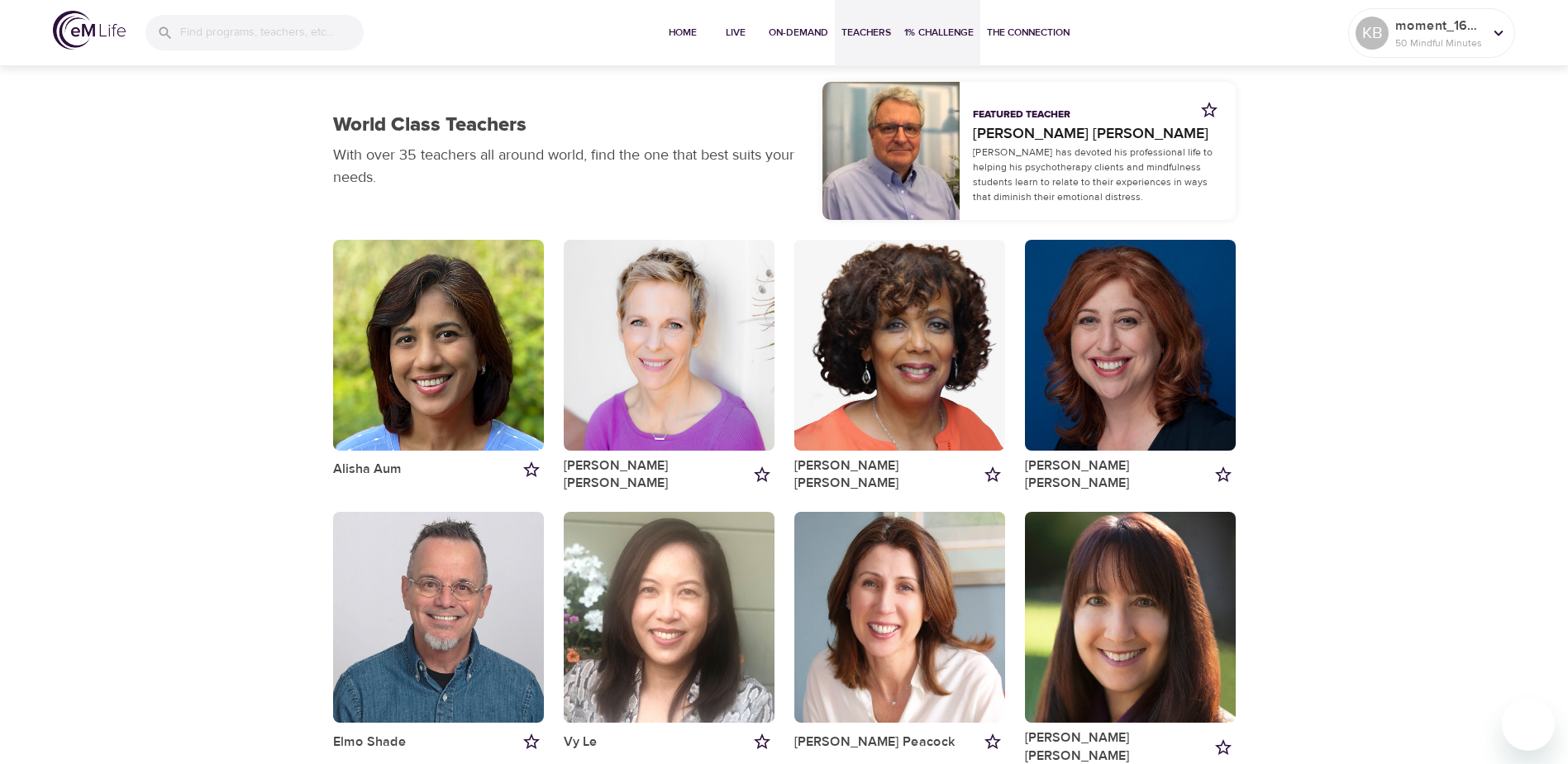
click at [935, 37] on span "1% Challenge" at bounding box center [939, 32] width 70 height 17
